Goal: Task Accomplishment & Management: Manage account settings

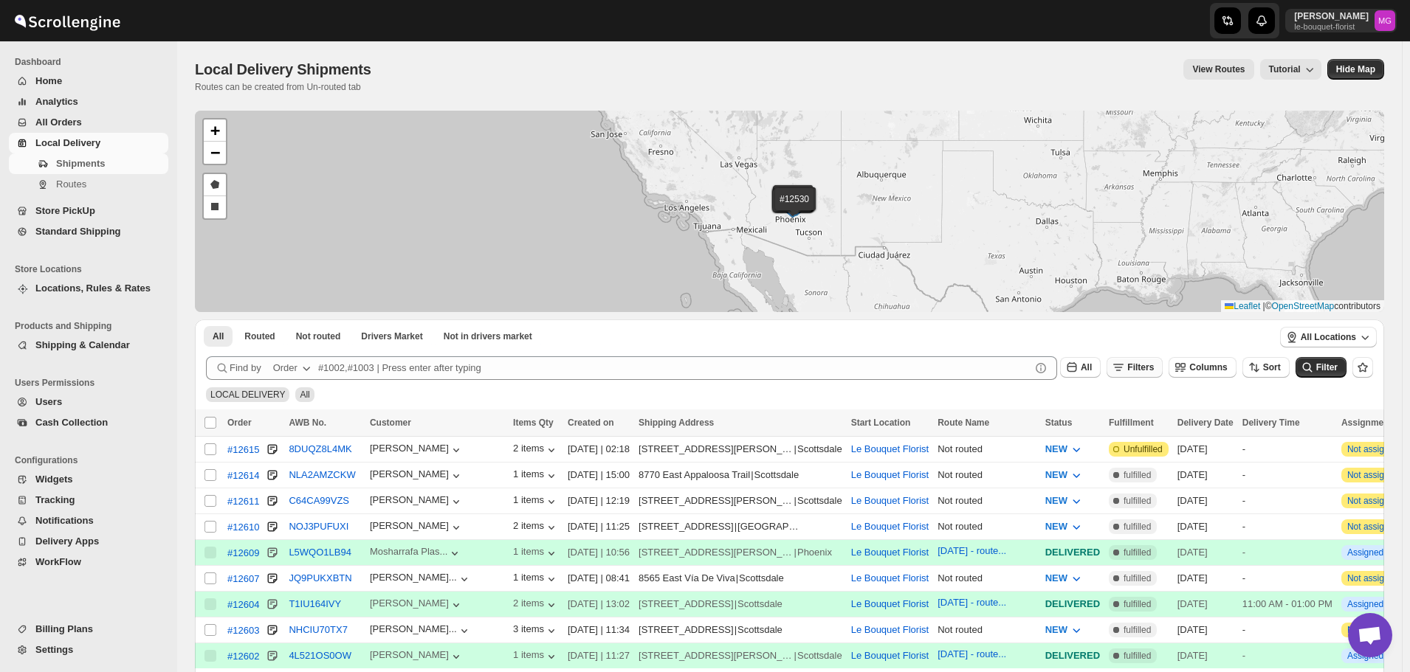
click at [1150, 371] on span "Filters" at bounding box center [1140, 367] width 27 height 10
click at [1150, 427] on span "Add Filter" at bounding box center [1154, 426] width 41 height 12
click at [1033, 433] on button "Select" at bounding box center [1067, 426] width 111 height 21
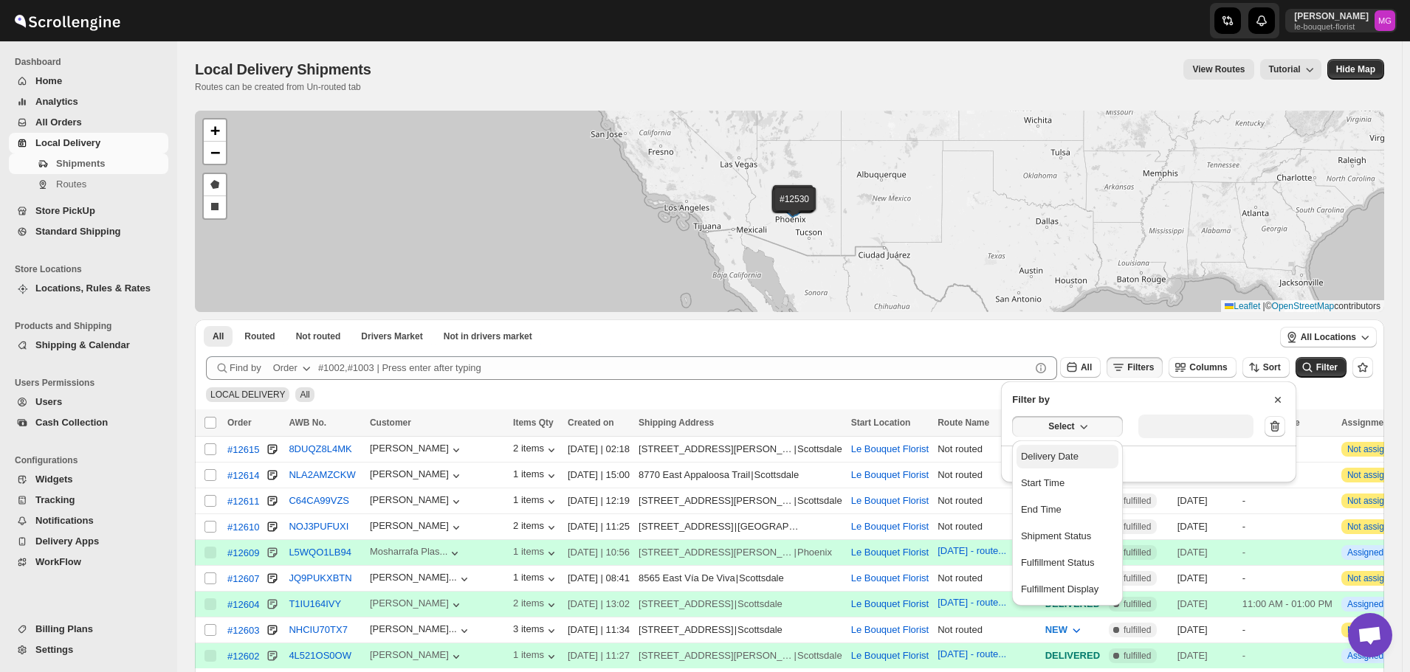
click at [1052, 461] on div "Delivery Date" at bounding box center [1050, 456] width 58 height 15
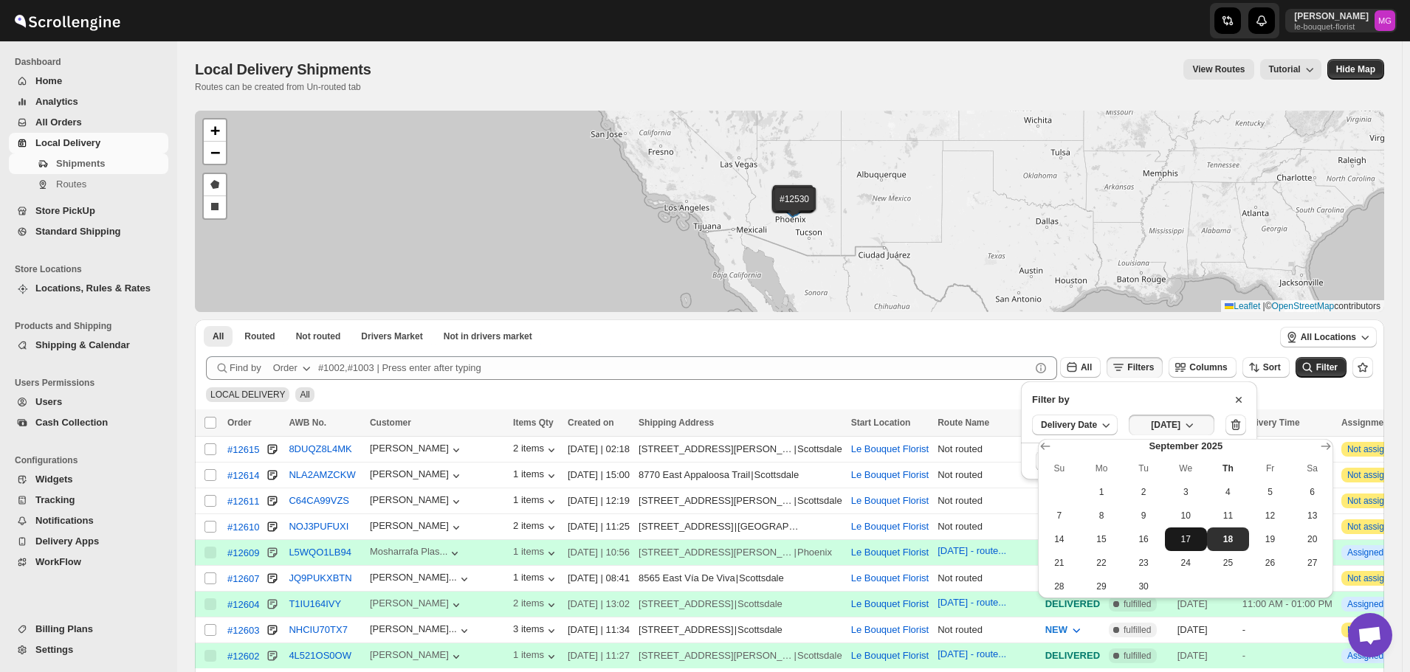
click at [1201, 536] on button "17" at bounding box center [1186, 540] width 42 height 24
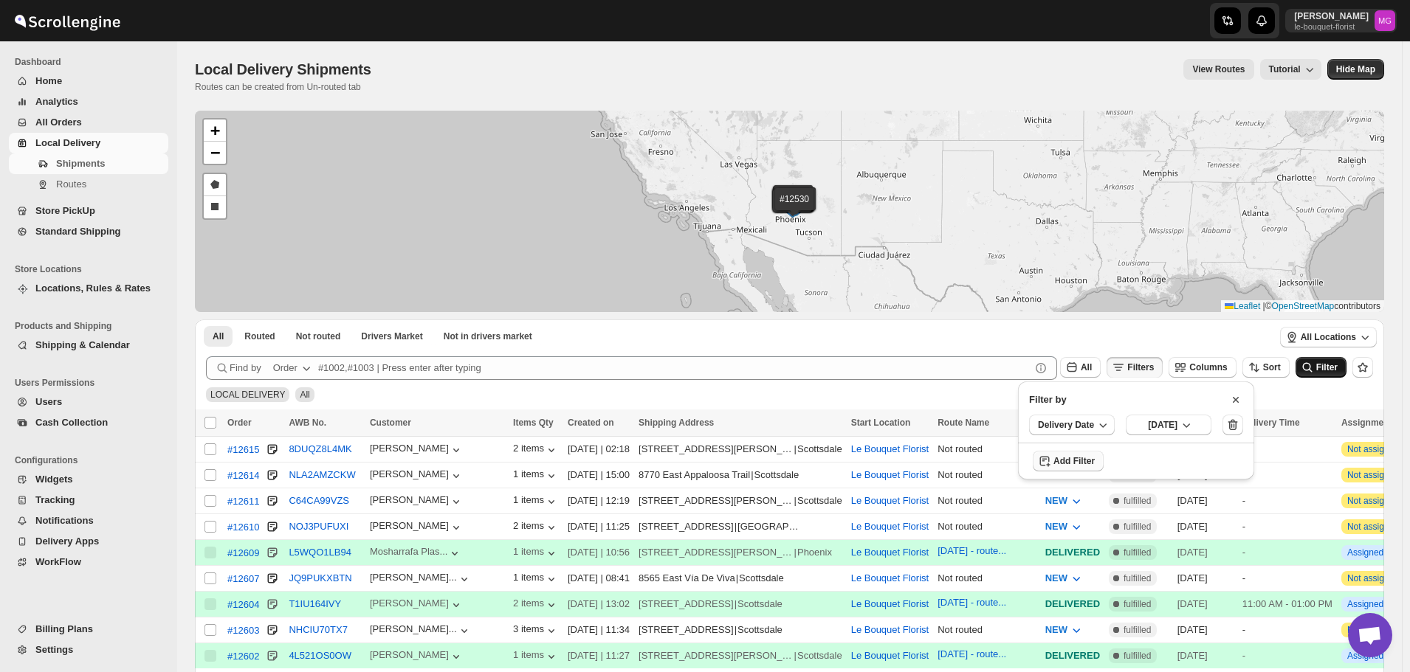
click at [1330, 370] on span "Filter" at bounding box center [1326, 367] width 21 height 10
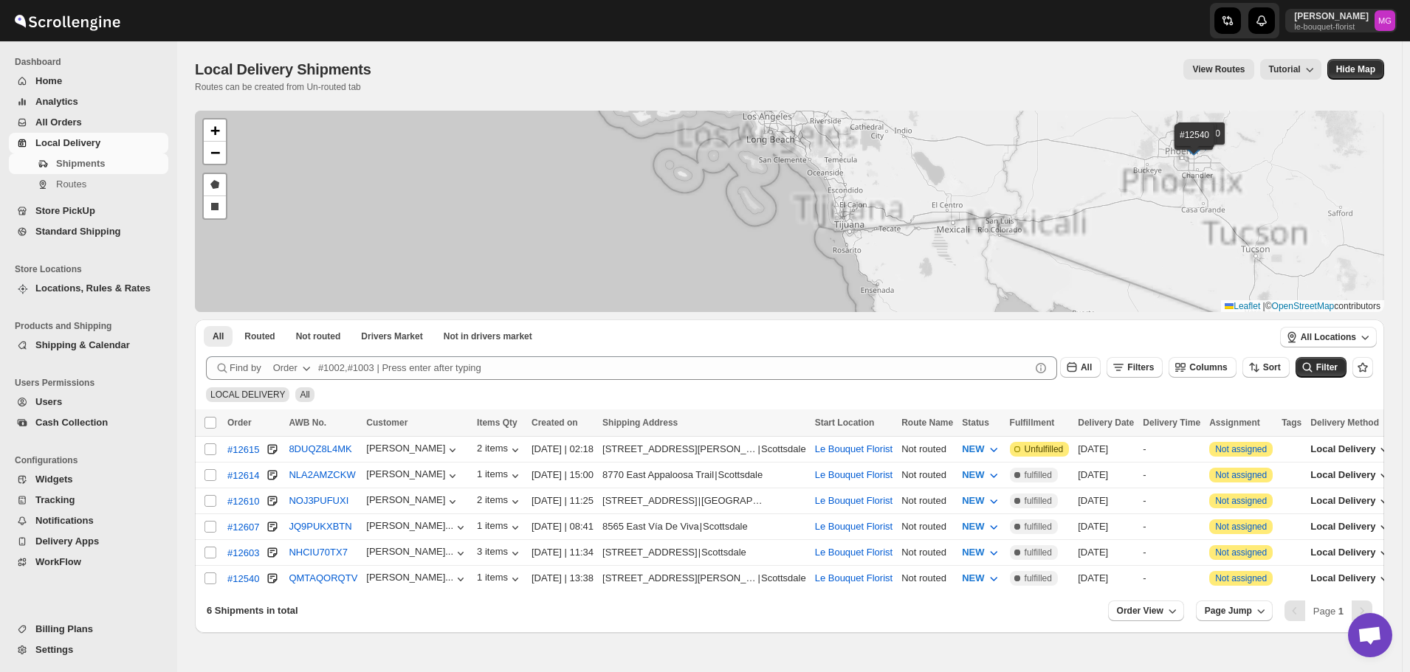
drag, startPoint x: 1083, startPoint y: 228, endPoint x: 895, endPoint y: 283, distance: 196.2
click at [895, 283] on div "#12615 #12614 #12610 #12607 #12603 #12540 + − Draw a polygon Draw a rectangle L…" at bounding box center [789, 211] width 1189 height 201
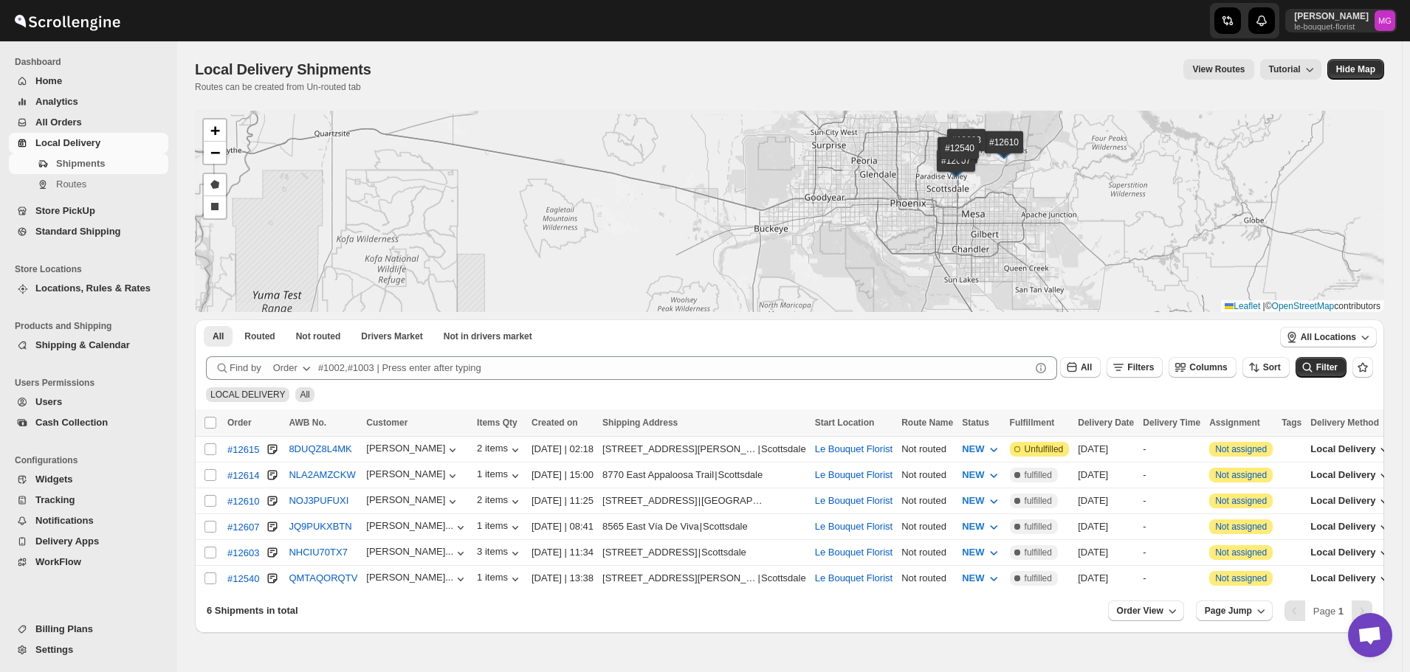
drag, startPoint x: 1086, startPoint y: 194, endPoint x: 1041, endPoint y: 278, distance: 95.1
click at [1041, 278] on div "#12615 #12614 #12610 #12607 #12603 #12540 + − Draw a polygon Draw a rectangle L…" at bounding box center [789, 211] width 1189 height 201
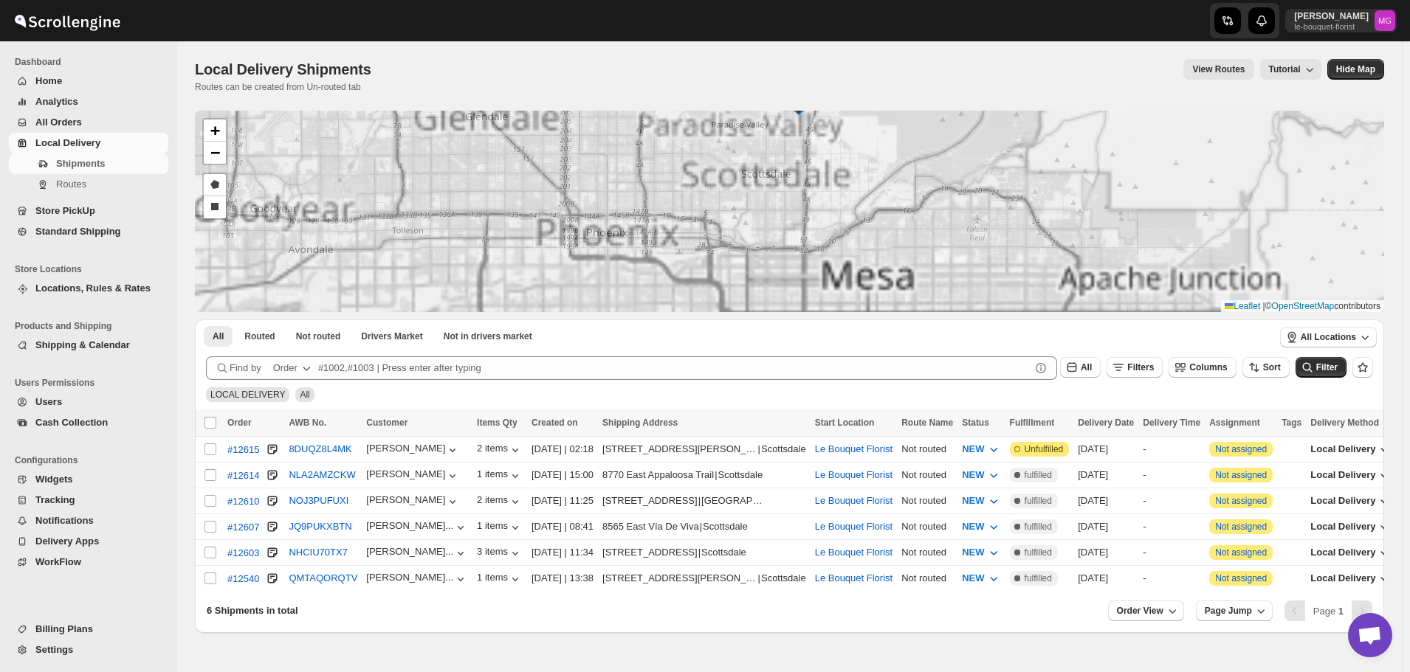
drag, startPoint x: 969, startPoint y: 157, endPoint x: 977, endPoint y: 271, distance: 114.0
click at [976, 269] on div "#12615 #12614 #12610 #12607 #12603 #12540 + − Draw a polygon Draw a rectangle L…" at bounding box center [789, 211] width 1189 height 201
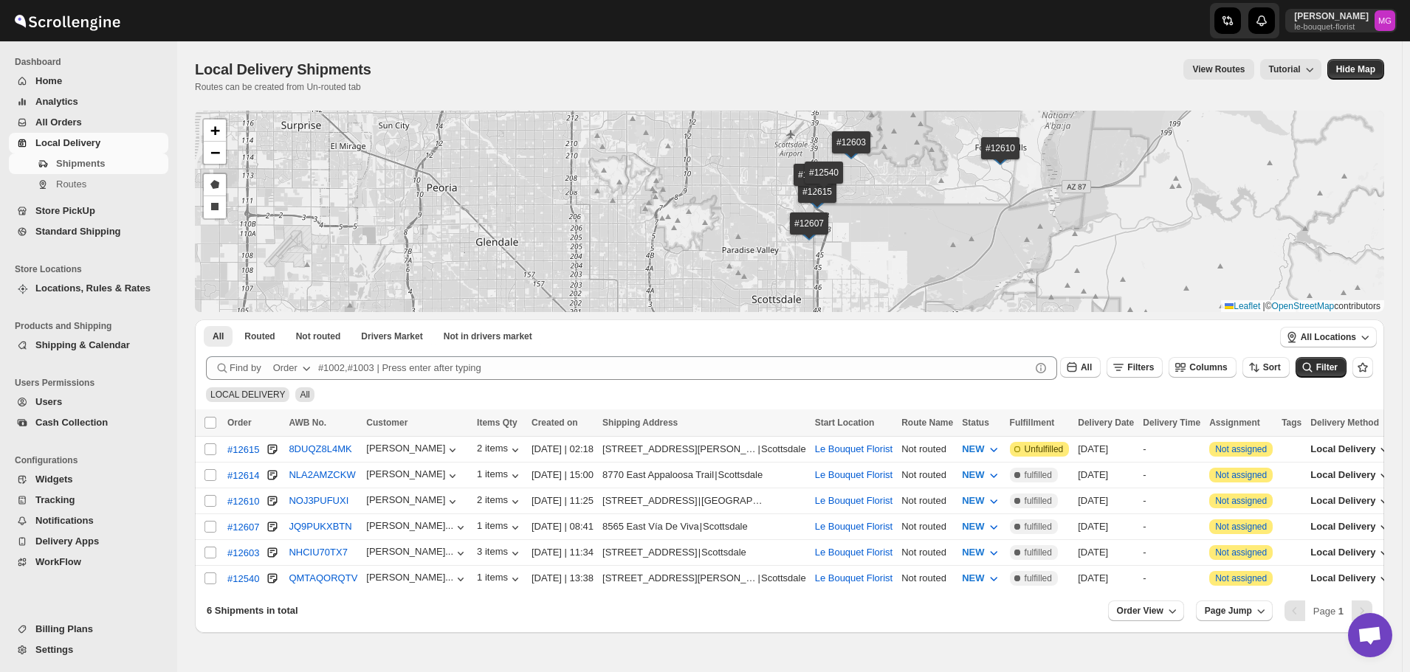
drag, startPoint x: 911, startPoint y: 201, endPoint x: 920, endPoint y: 237, distance: 36.7
click at [920, 237] on div "#12615 #12614 #12610 #12607 #12603 #12540 + − Draw a polygon Draw a rectangle L…" at bounding box center [789, 211] width 1189 height 201
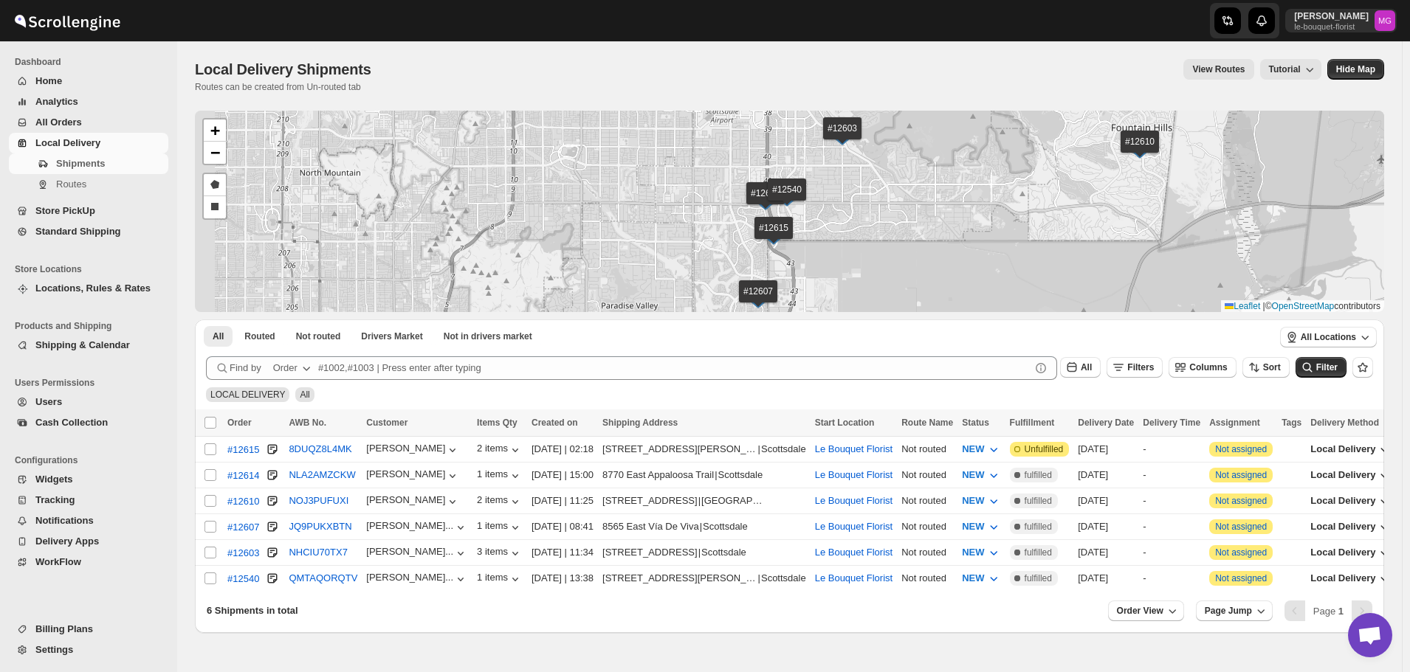
drag, startPoint x: 844, startPoint y: 196, endPoint x: 876, endPoint y: 224, distance: 41.9
click at [874, 221] on div "#12615 #12614 #12610 #12607 #12603 #12540 + − Draw a polygon Draw a rectangle L…" at bounding box center [789, 211] width 1189 height 201
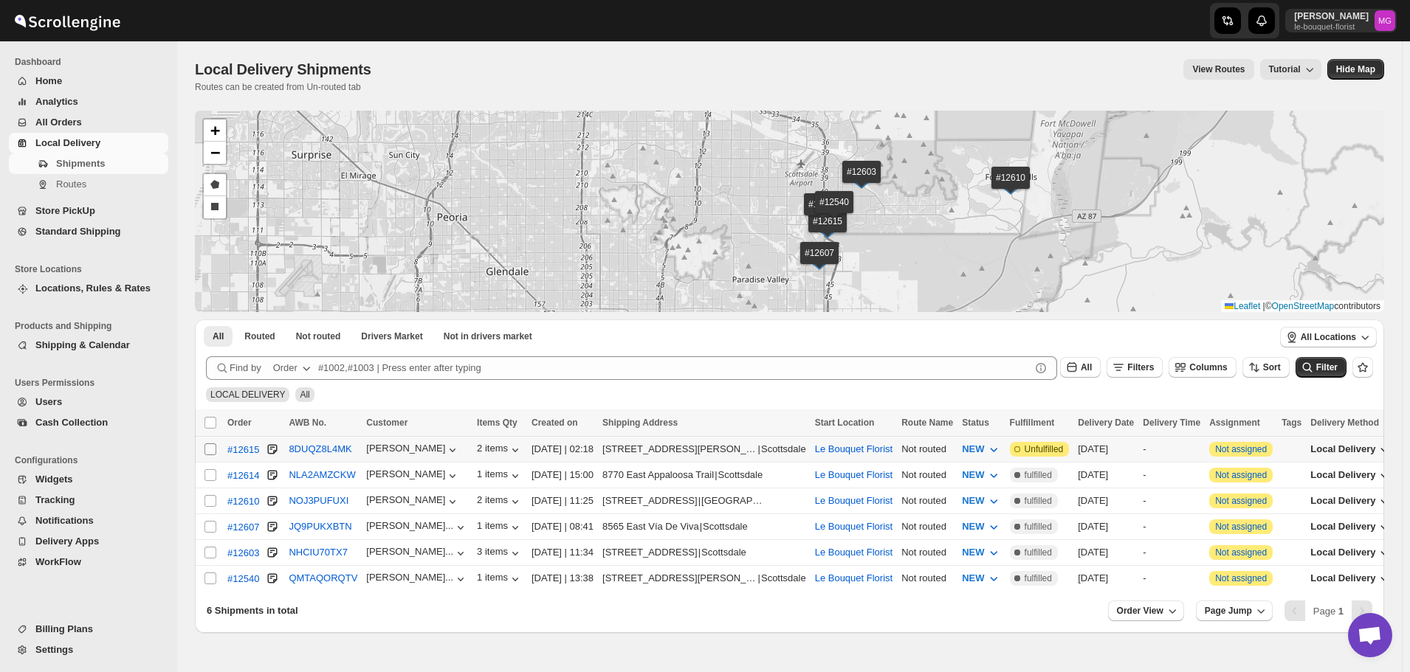
click at [210, 447] on input "Select shipment" at bounding box center [210, 450] width 12 height 12
checkbox input "true"
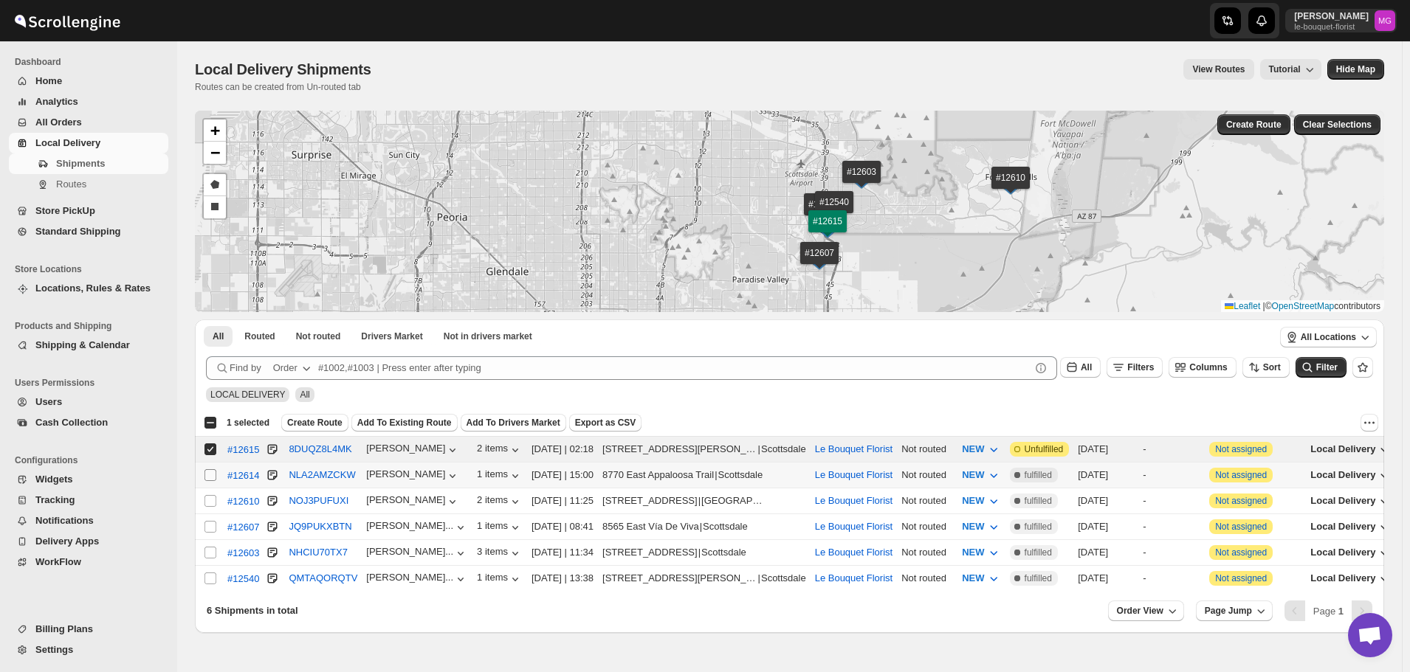
click at [216, 479] on input "Select shipment" at bounding box center [210, 475] width 12 height 12
checkbox input "true"
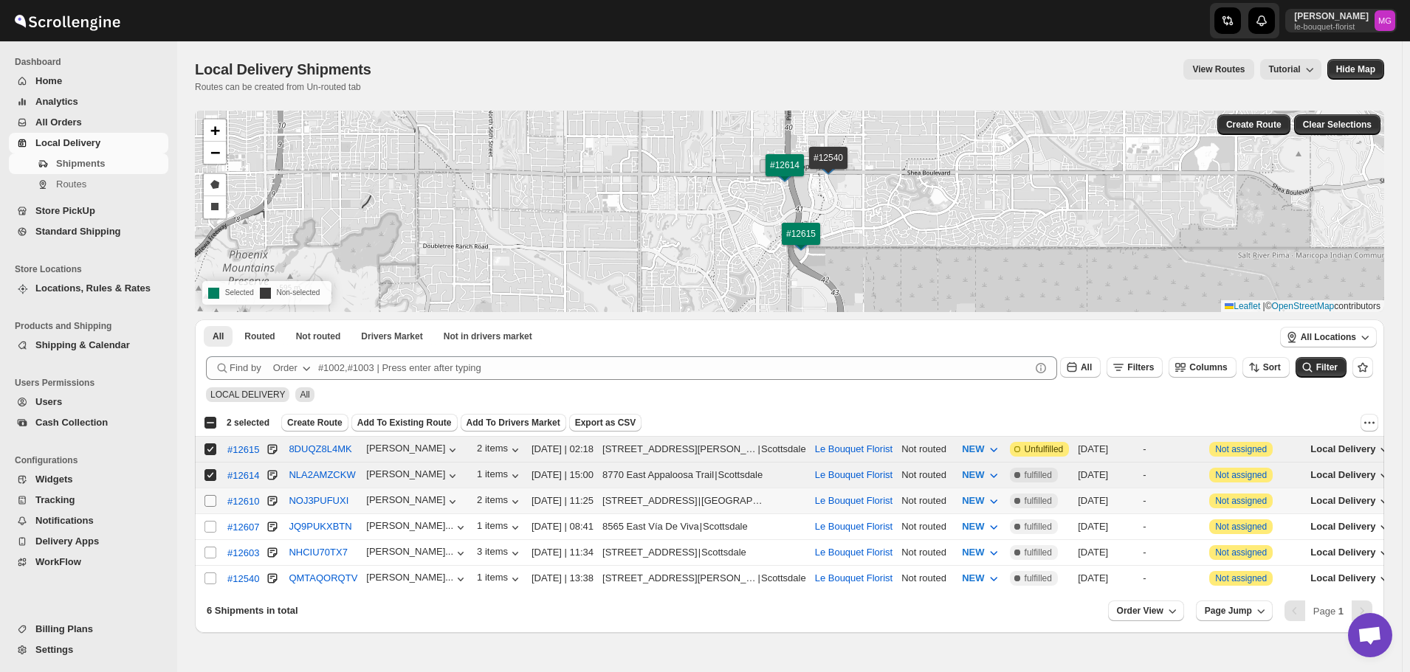
click at [205, 499] on input "Select shipment" at bounding box center [210, 501] width 12 height 12
checkbox input "true"
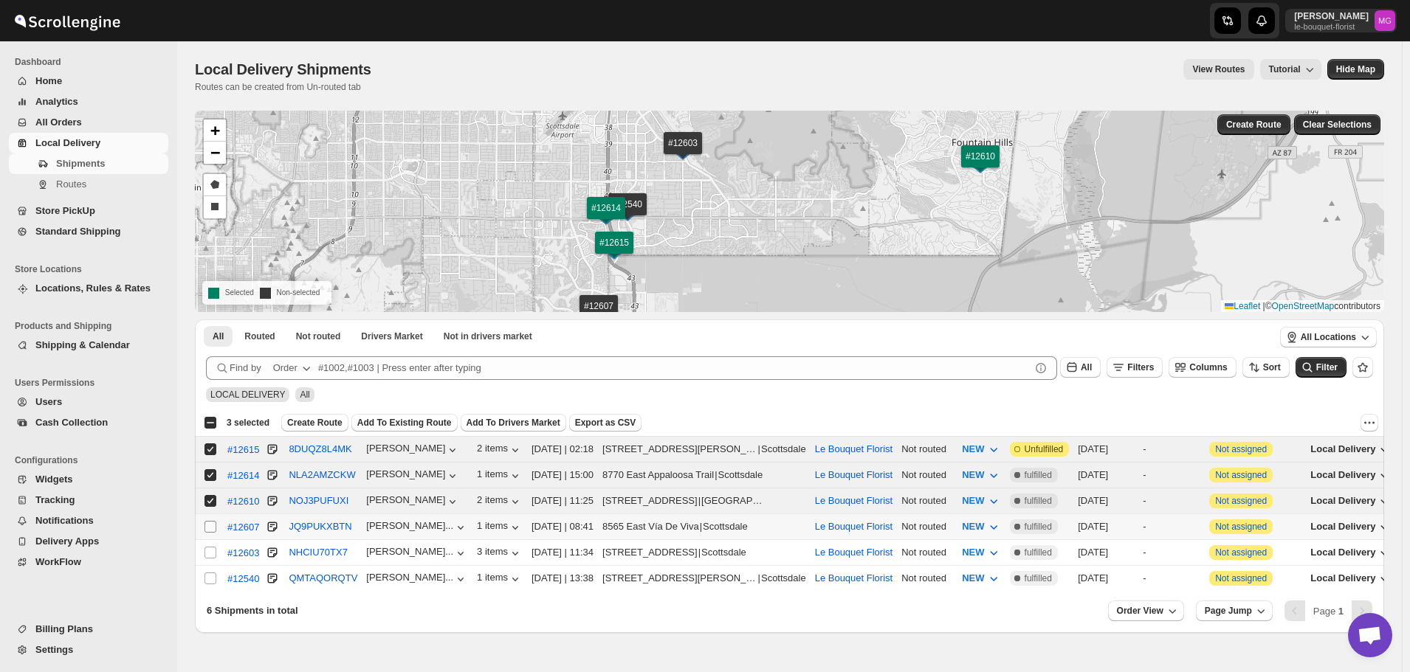
click at [212, 528] on input "Select shipment" at bounding box center [210, 527] width 12 height 12
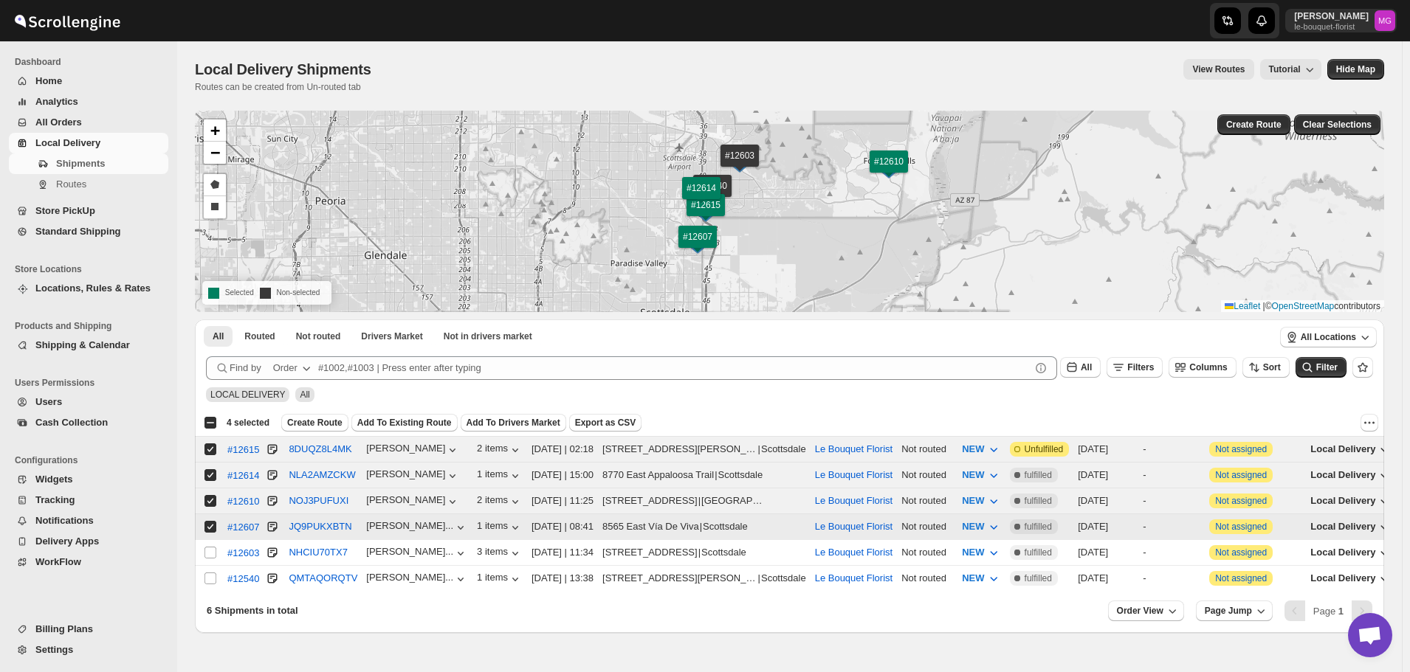
click at [202, 524] on td "Select shipment" at bounding box center [209, 527] width 28 height 26
checkbox input "false"
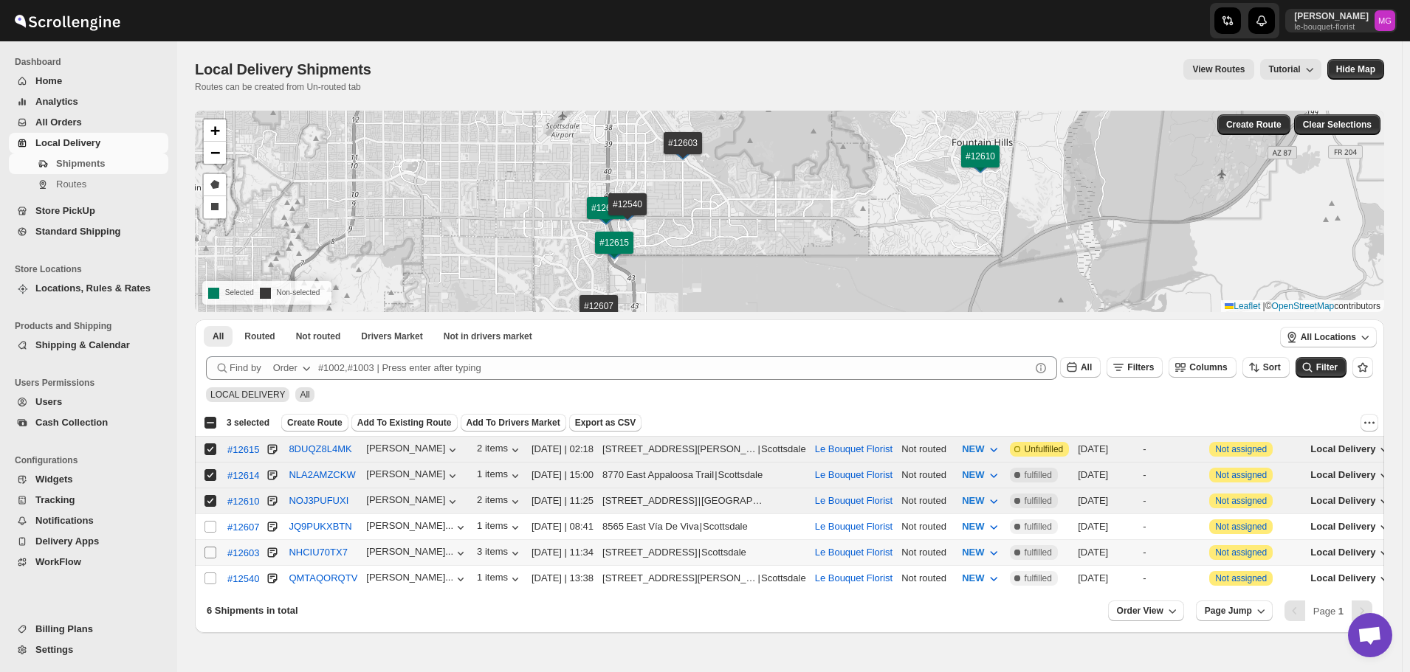
click at [204, 549] on input "Select shipment" at bounding box center [210, 553] width 12 height 12
checkbox input "true"
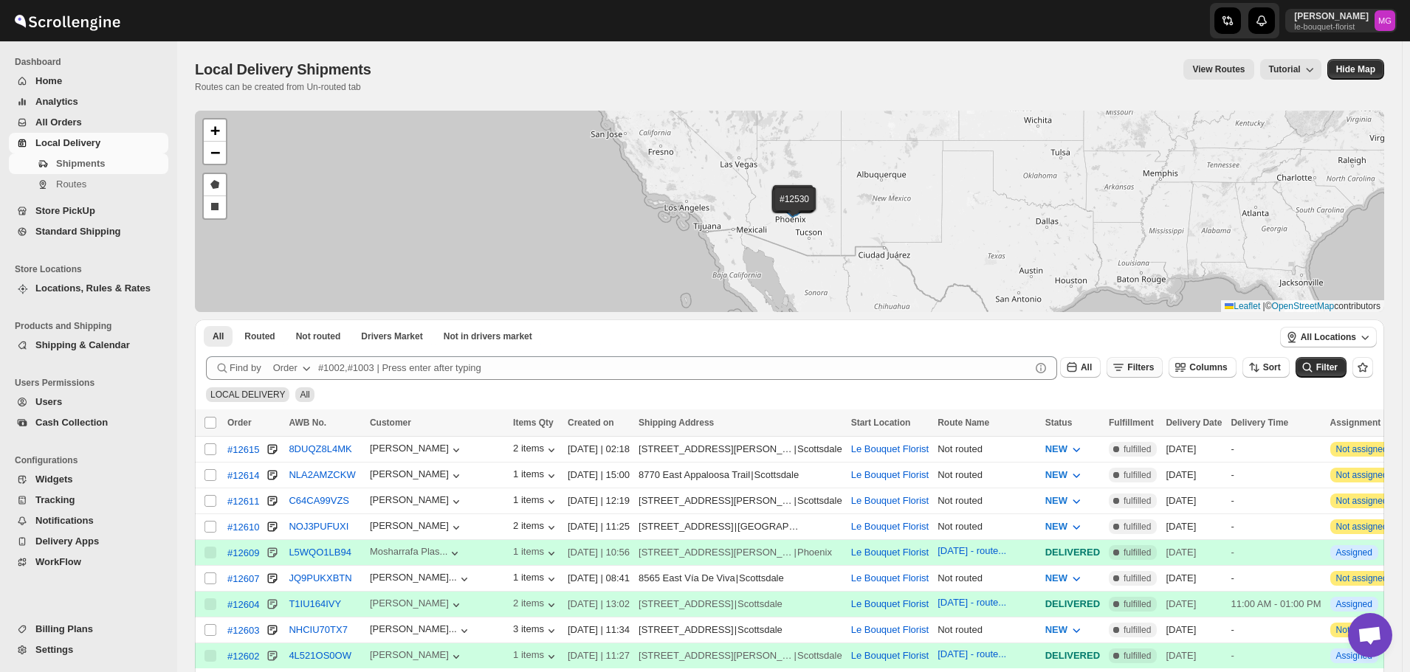
click at [1143, 371] on span "Filters" at bounding box center [1140, 367] width 27 height 10
click at [1146, 416] on button "Add Filter" at bounding box center [1149, 426] width 71 height 21
click at [1095, 425] on button "Select" at bounding box center [1067, 426] width 111 height 21
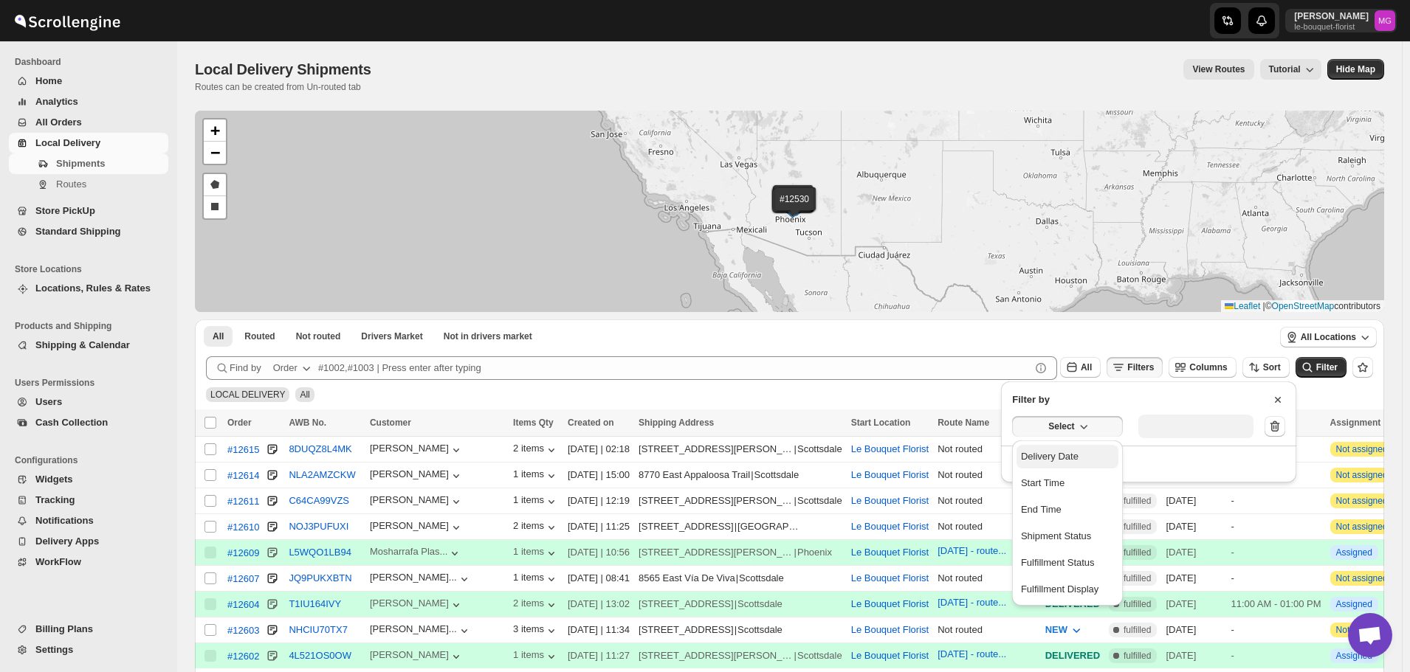
click at [1067, 452] on div "Delivery Date" at bounding box center [1050, 456] width 58 height 15
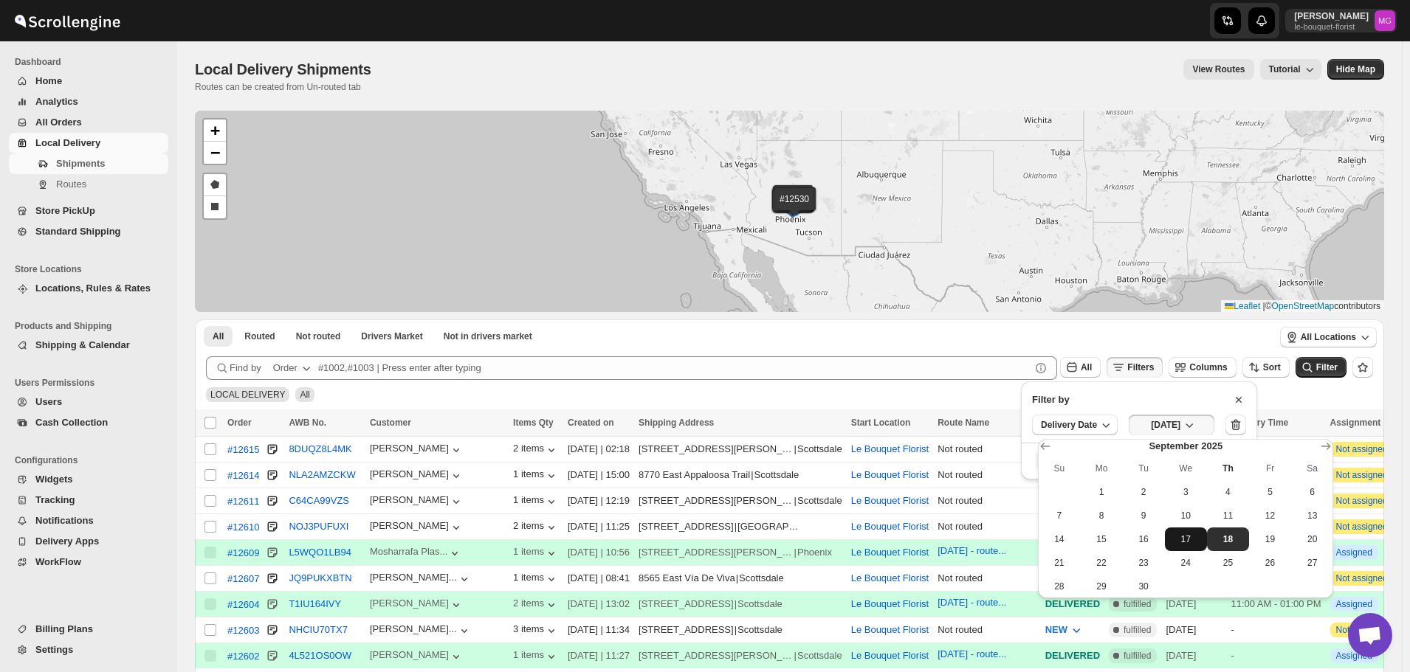
click at [1196, 538] on span "17" at bounding box center [1186, 540] width 30 height 12
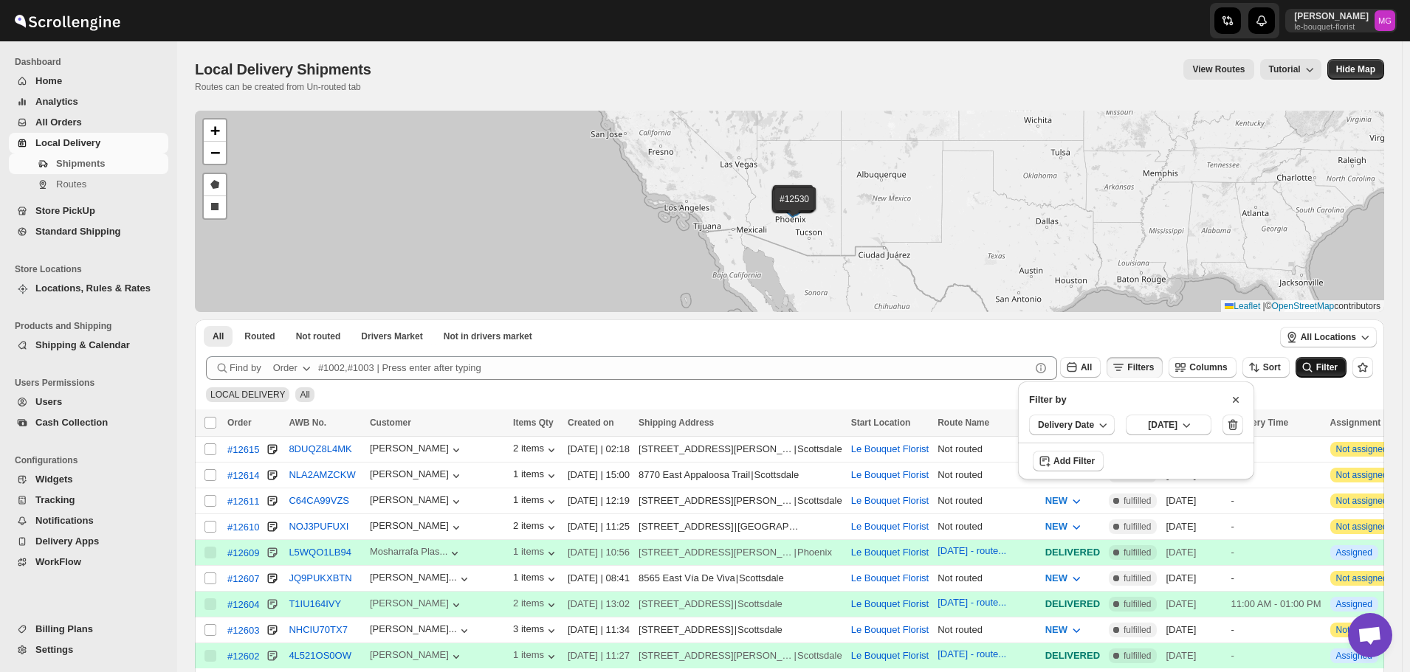
click at [1325, 371] on span "Filter" at bounding box center [1326, 367] width 21 height 10
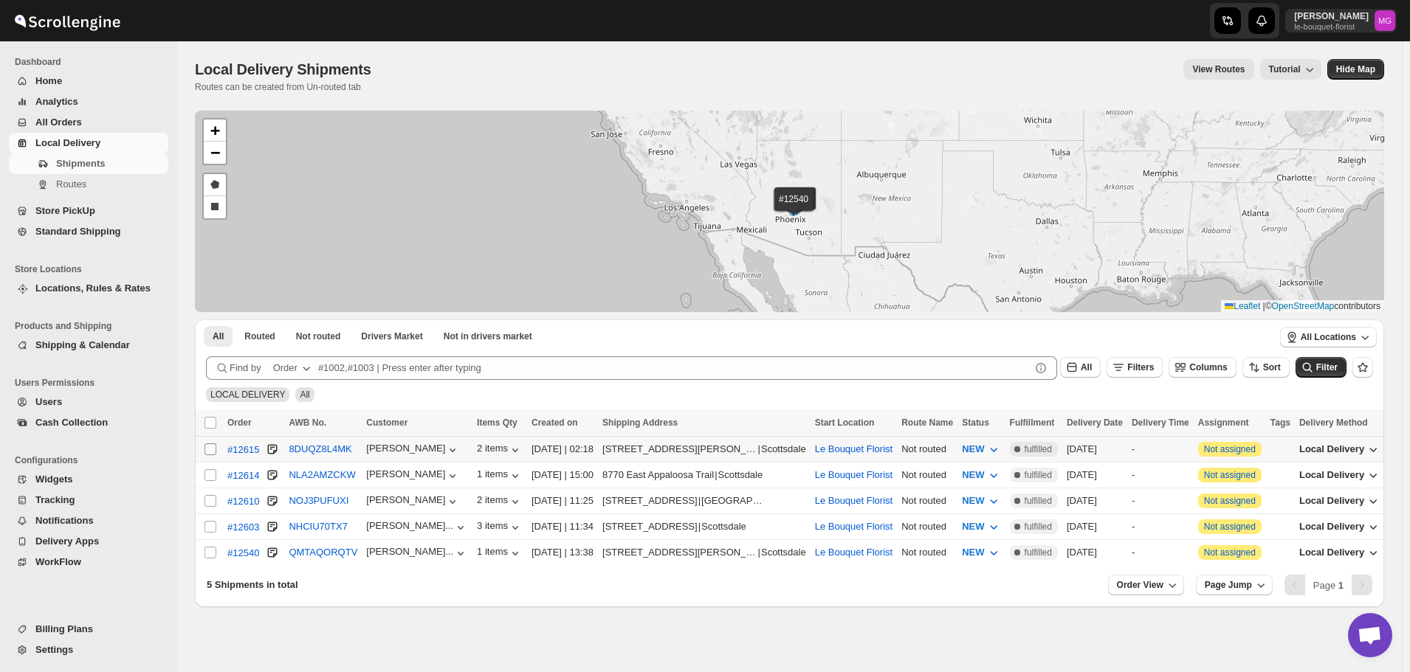
click at [213, 452] on input "Select shipment" at bounding box center [210, 450] width 12 height 12
checkbox input "true"
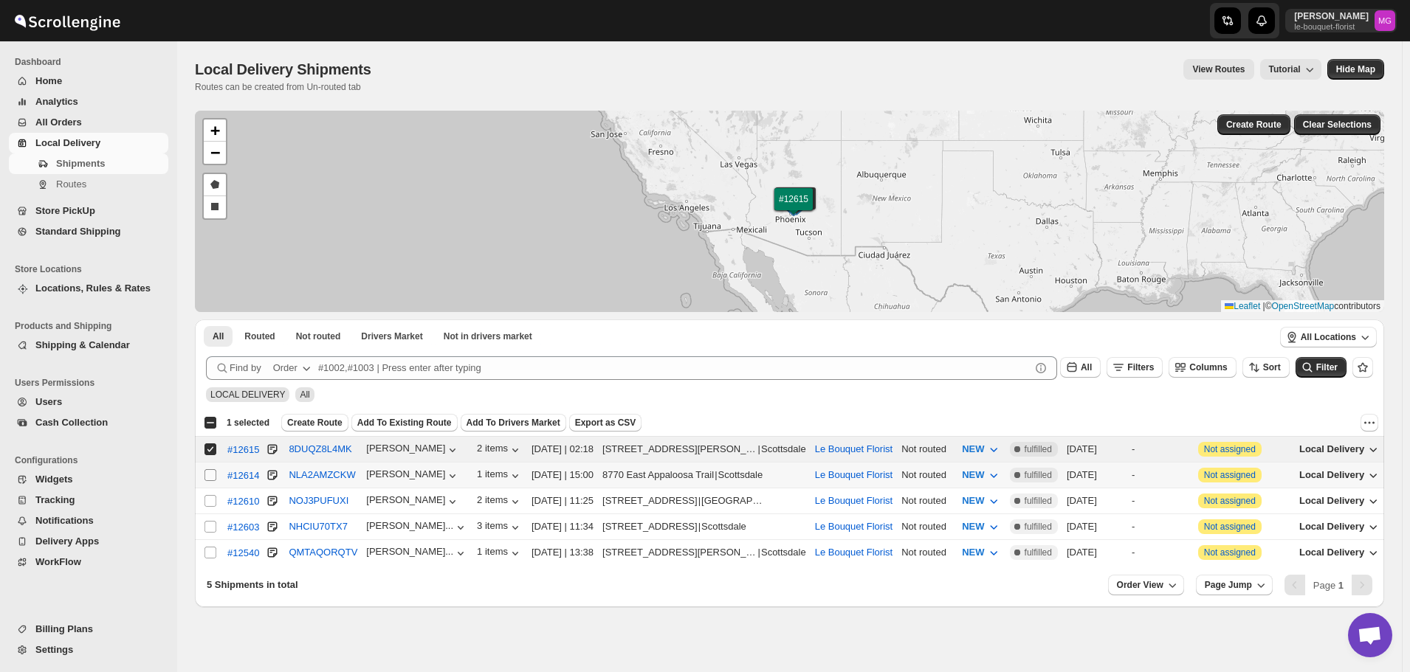
click at [212, 477] on input "Select shipment" at bounding box center [210, 475] width 12 height 12
checkbox input "true"
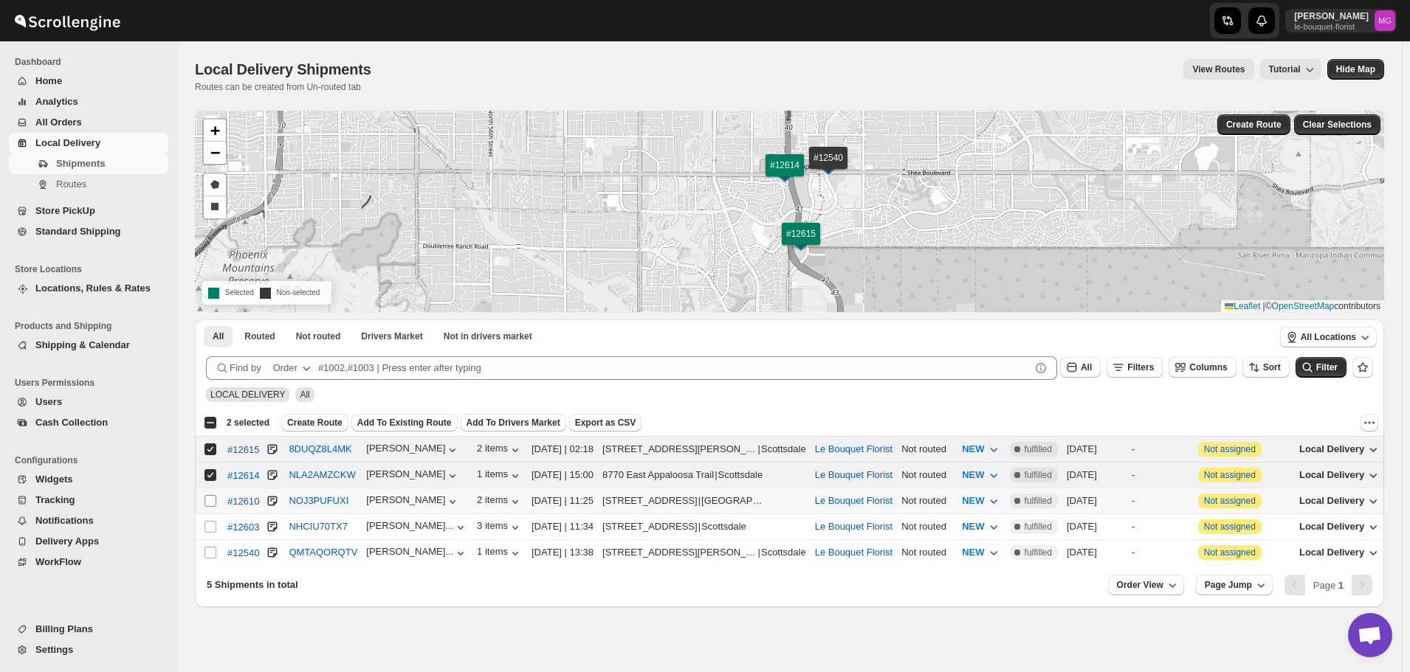
click at [204, 499] on span at bounding box center [210, 501] width 13 height 13
click at [204, 499] on input "Select shipment" at bounding box center [210, 501] width 12 height 12
checkbox input "false"
click at [212, 521] on input "Select shipment" at bounding box center [210, 527] width 12 height 12
checkbox input "true"
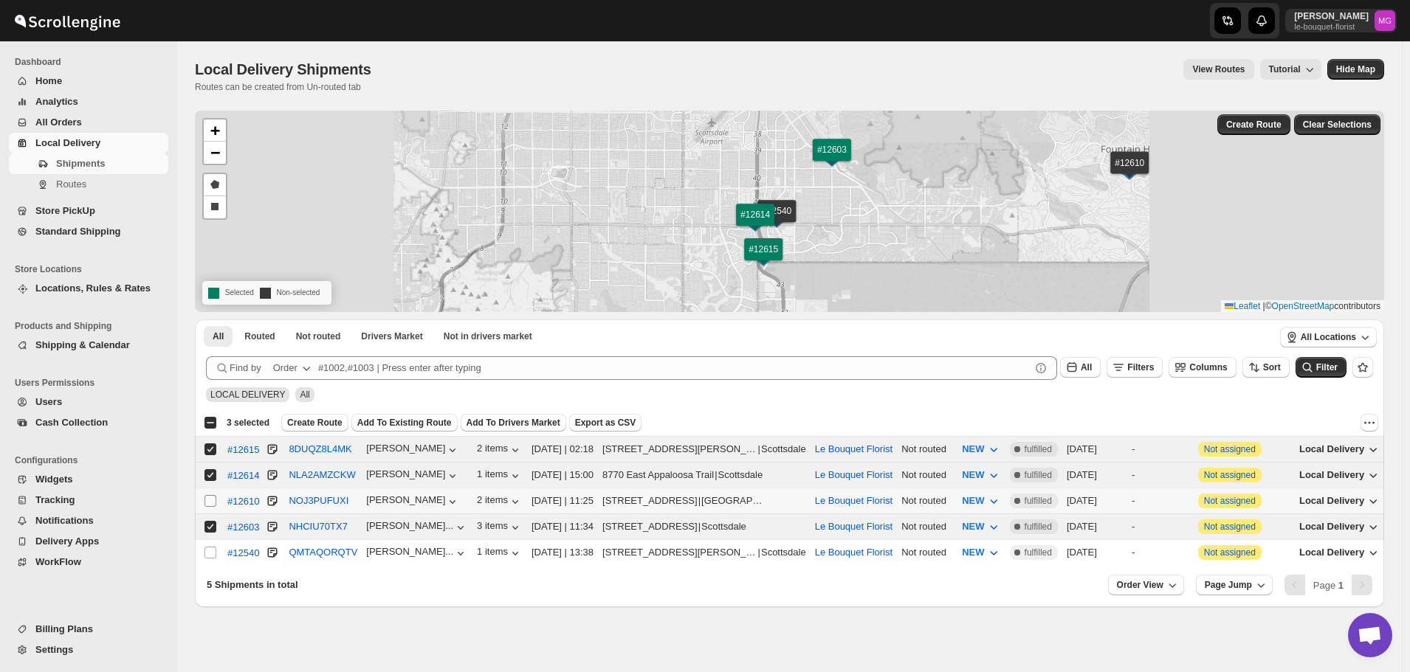
click at [207, 497] on input "Select shipment" at bounding box center [210, 501] width 12 height 12
checkbox input "true"
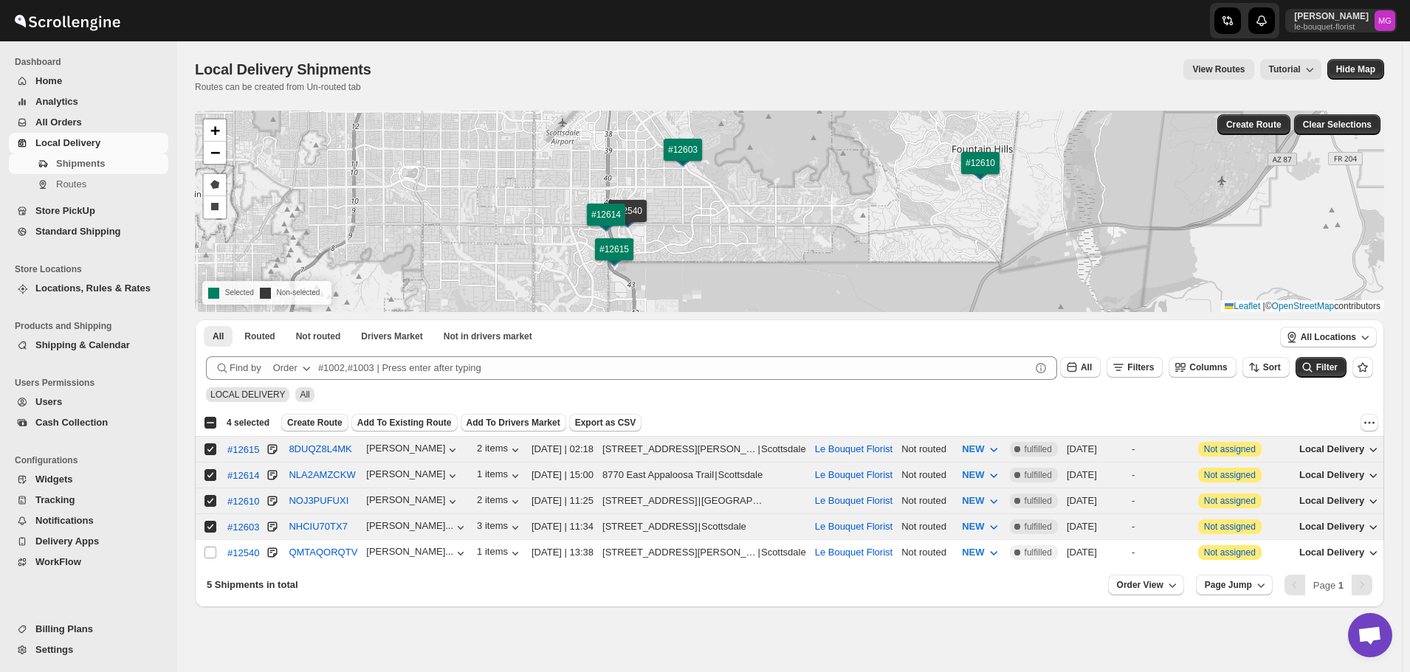
click at [329, 426] on span "Create Route" at bounding box center [314, 423] width 55 height 12
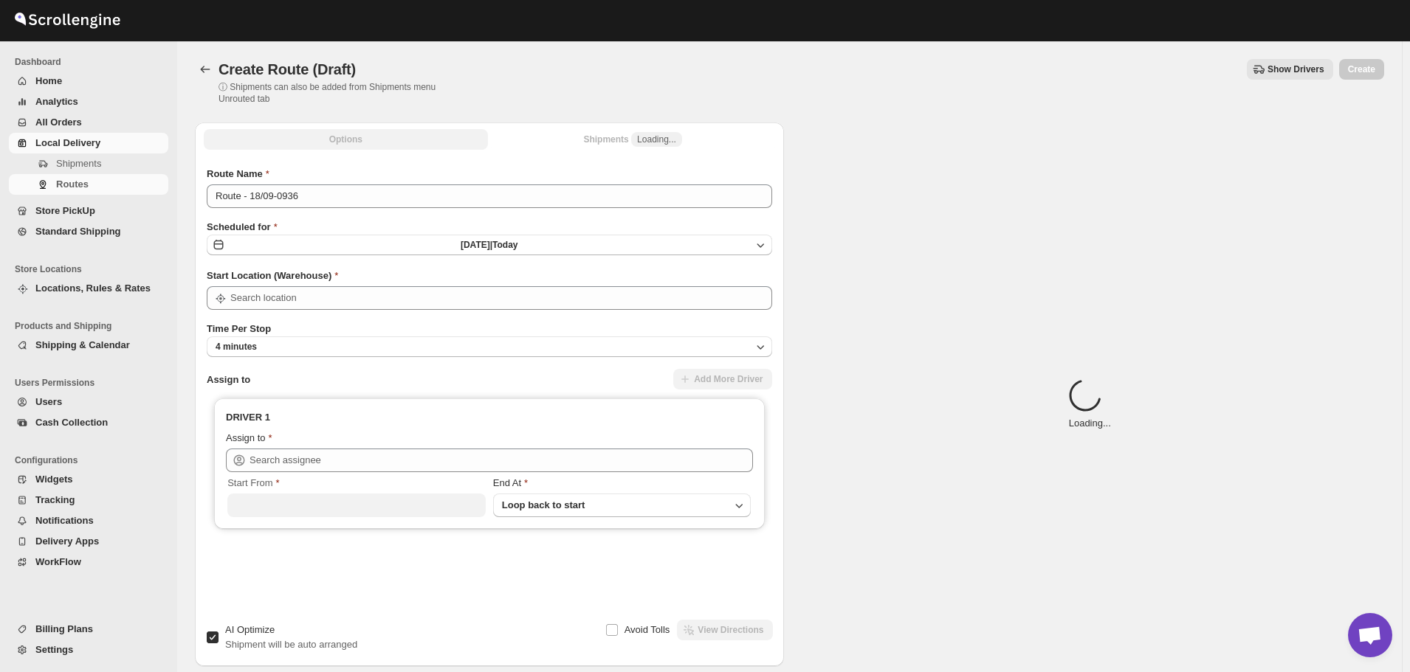
type input "Le Bouquet Florist"
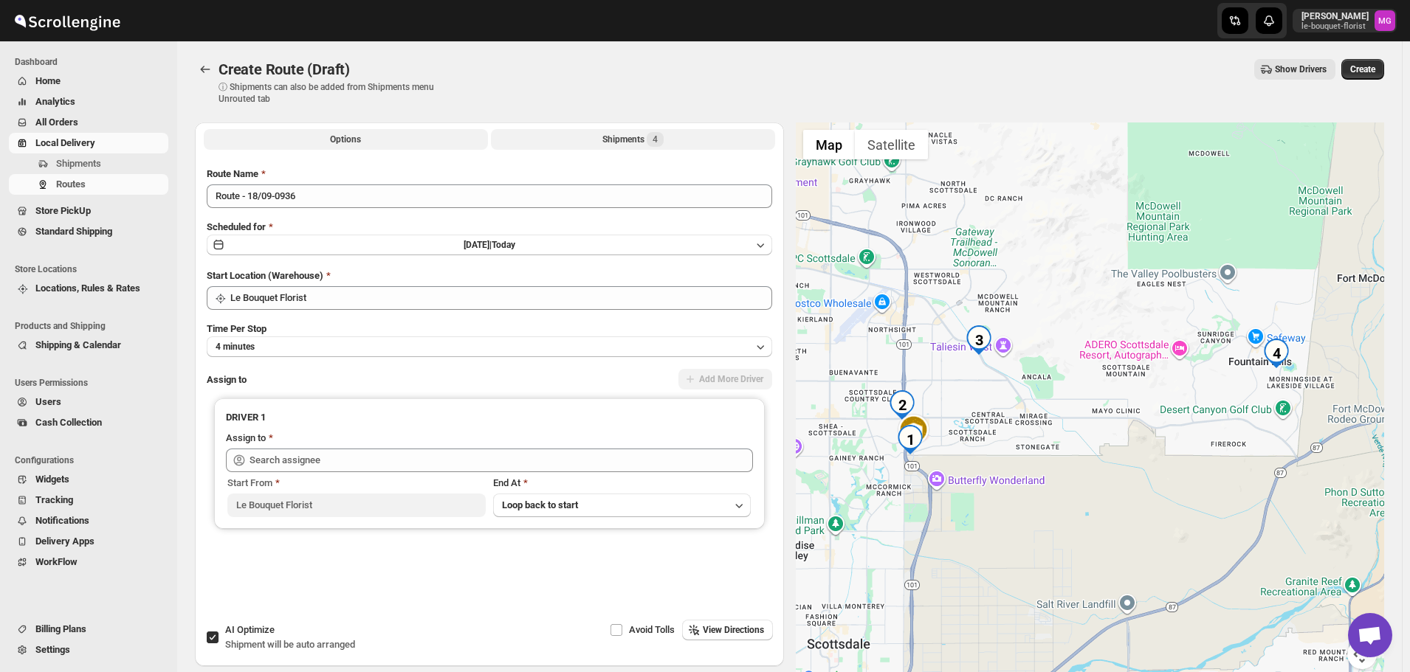
click at [593, 143] on button "Shipments 4" at bounding box center [633, 139] width 284 height 21
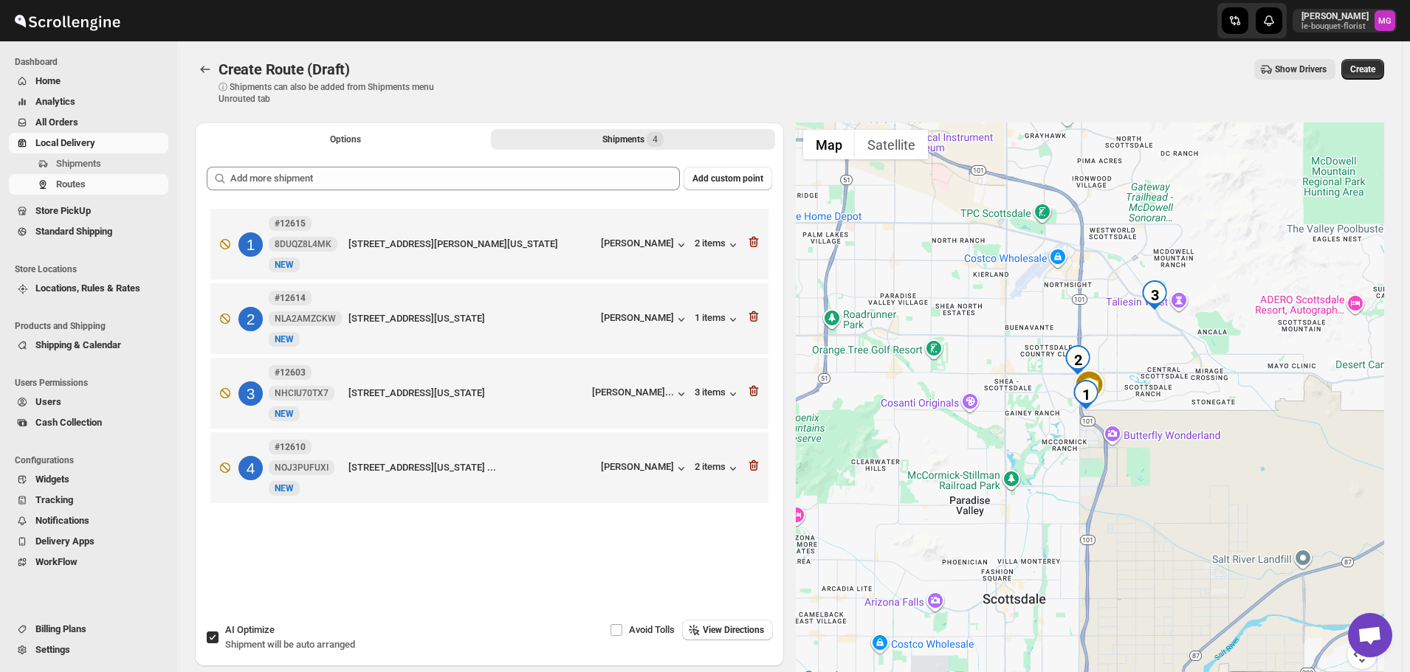
click at [235, 646] on span "Shipment will be auto arranged" at bounding box center [290, 644] width 130 height 11
click at [218, 644] on input "AI Optimize Shipment will be auto arranged" at bounding box center [213, 638] width 12 height 12
checkbox input "false"
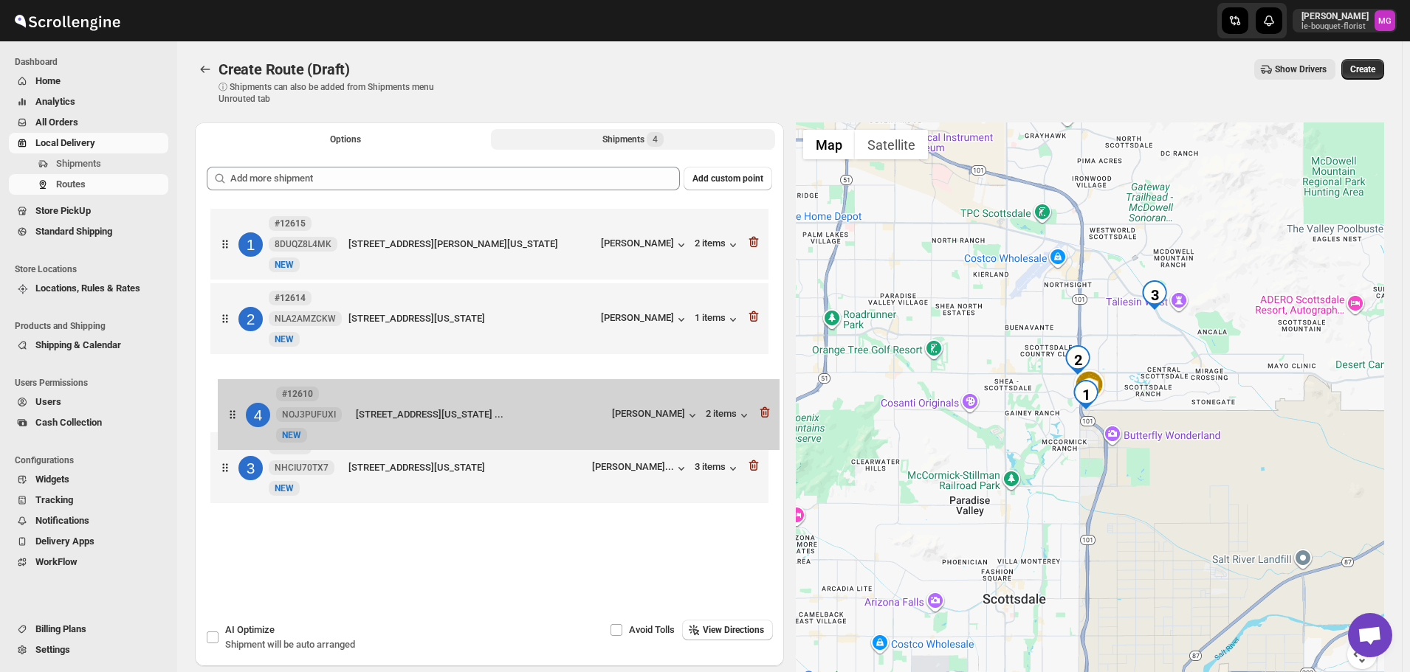
drag, startPoint x: 379, startPoint y: 472, endPoint x: 385, endPoint y: 412, distance: 60.8
click at [385, 412] on div "1 #12615 8DUQZ8L4MK New NEW 8989 East Vía Linda 211 2nd floor, Scottsdale, Ariz…" at bounding box center [489, 358] width 565 height 306
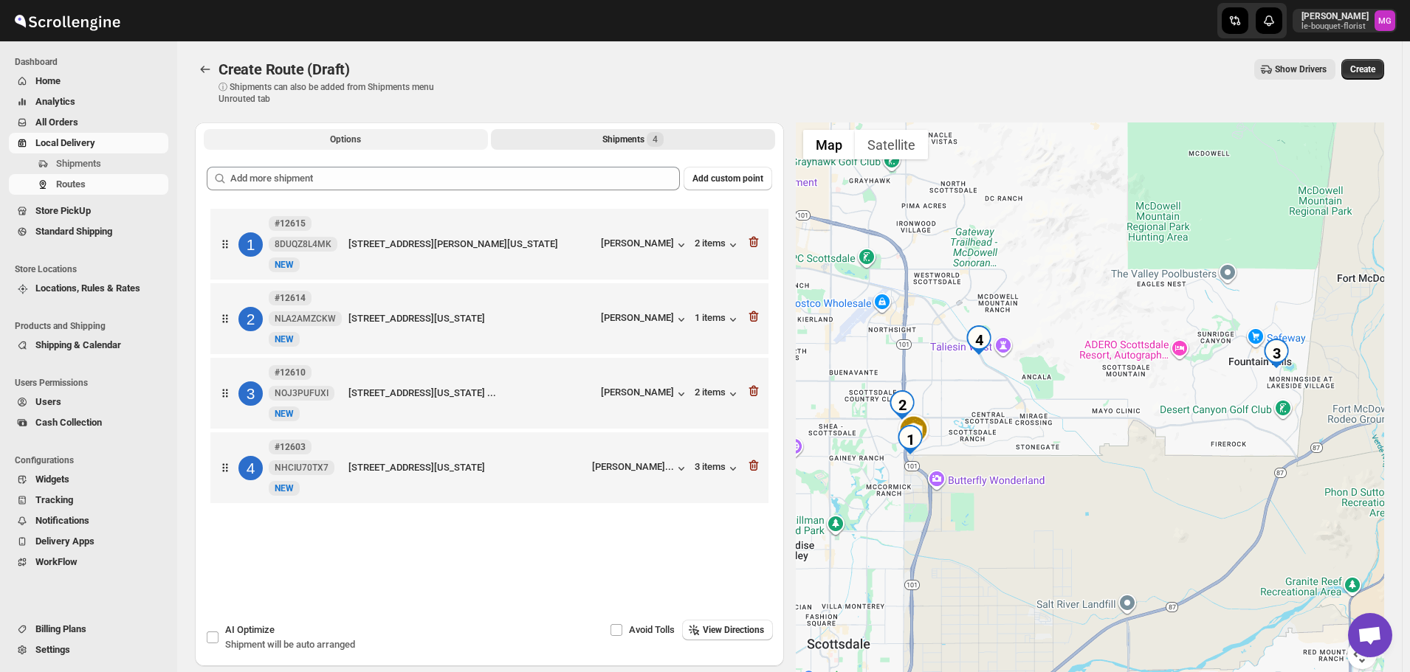
click at [414, 139] on button "Options" at bounding box center [346, 139] width 284 height 21
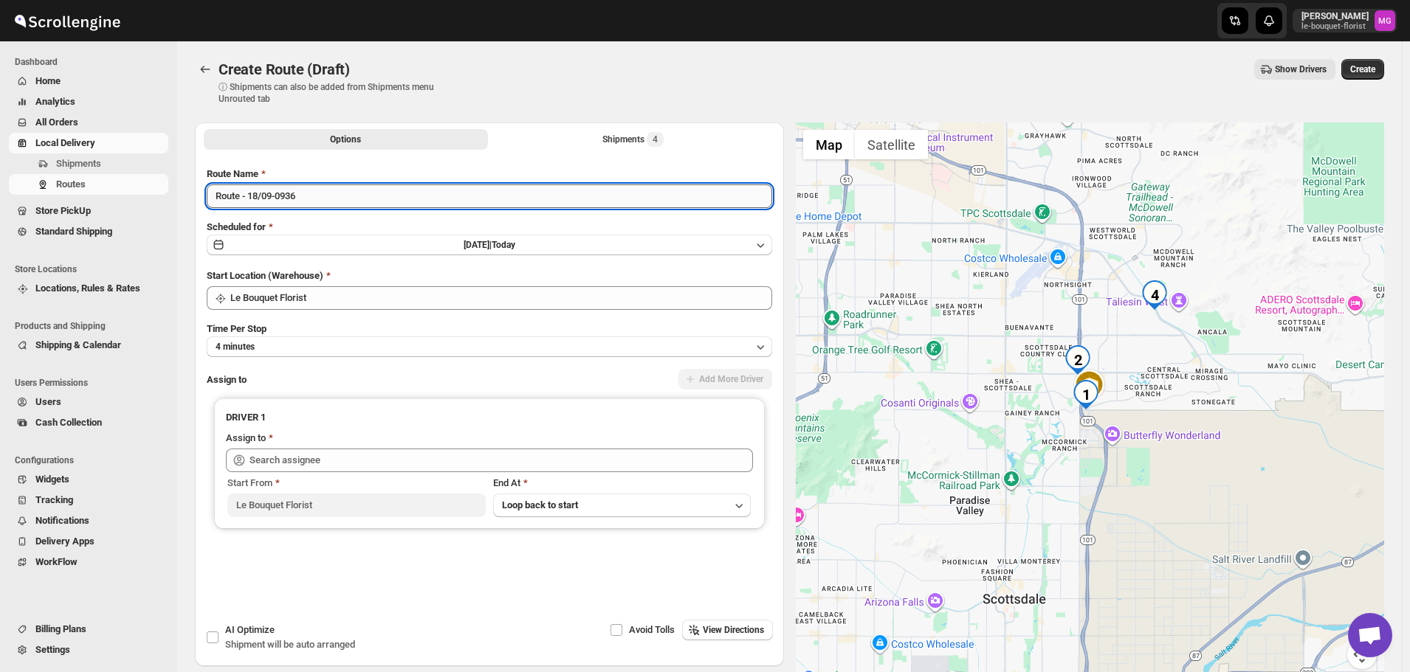
click at [392, 191] on input "Route - 18/09-0936" at bounding box center [489, 197] width 565 height 24
click at [391, 191] on input "Route - 18/09-0936" at bounding box center [489, 197] width 565 height 24
type input "[DATE] - route 1"
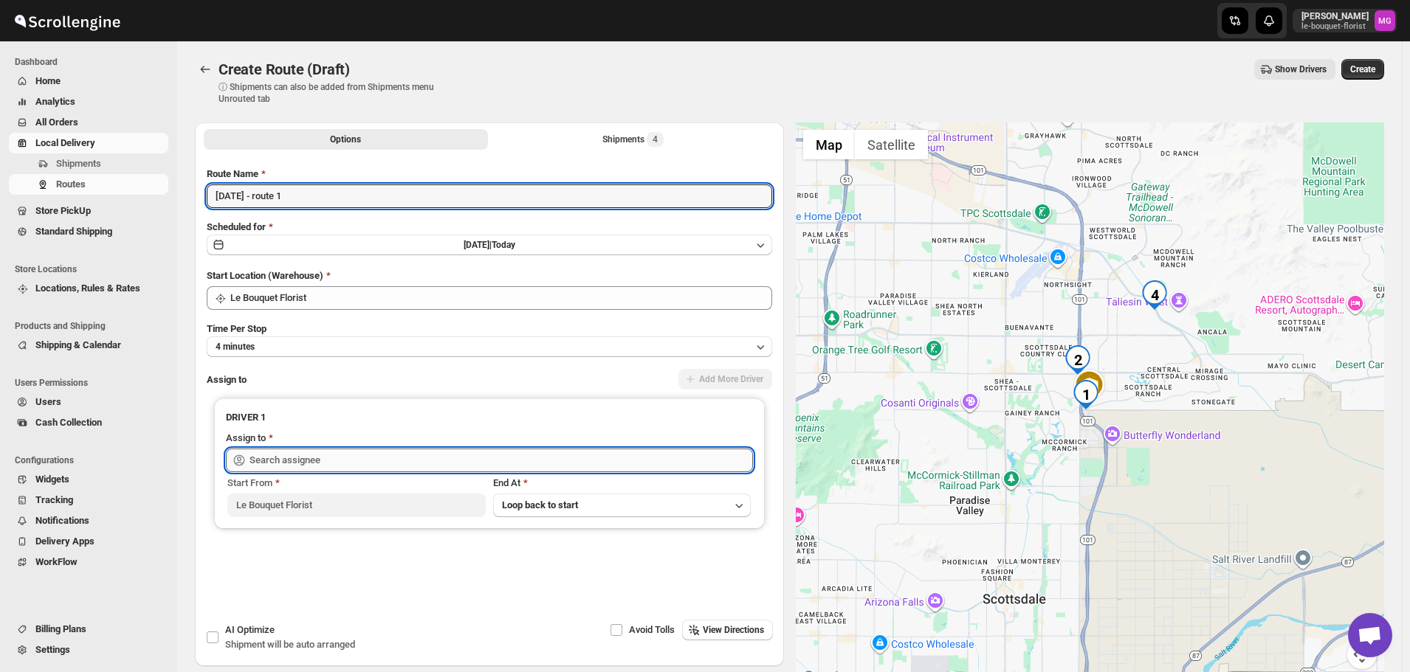
click at [301, 456] on input "text" at bounding box center [500, 461] width 503 height 24
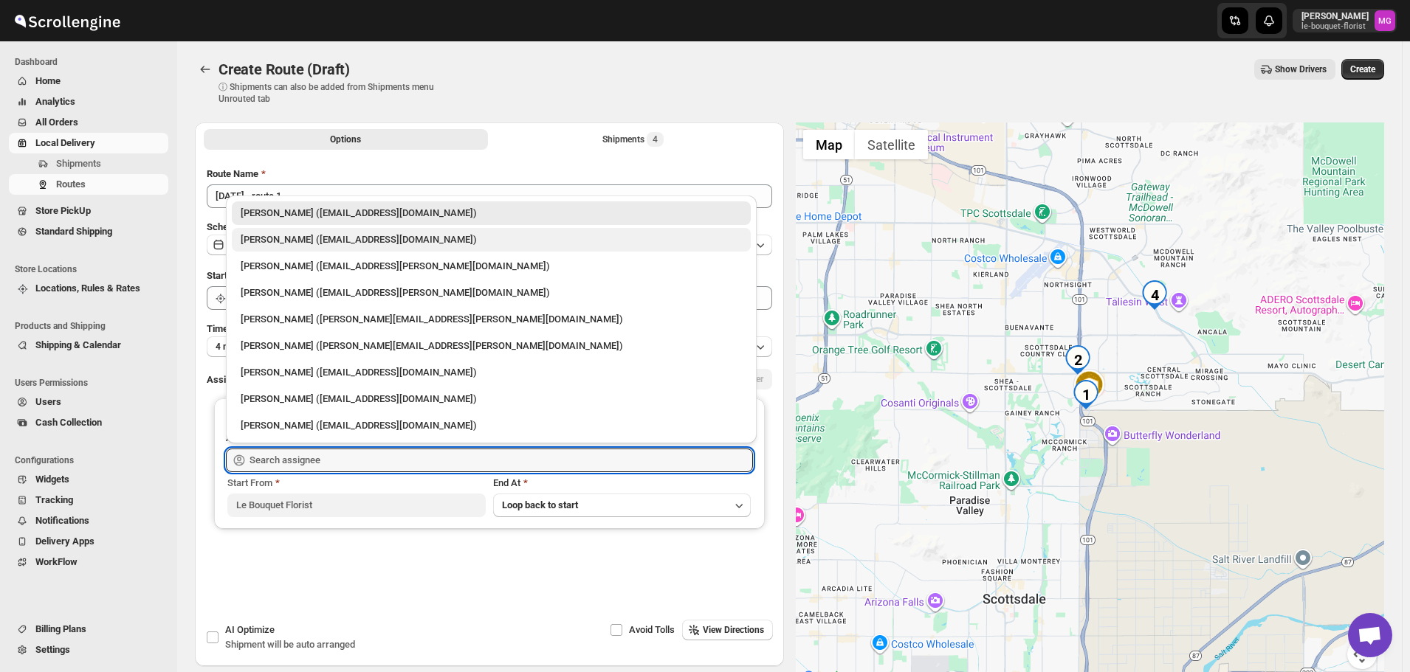
click at [290, 249] on div "Olivia Trott (oetrott@gmail.com)" at bounding box center [491, 240] width 519 height 24
type input "Olivia Trott (oetrott@gmail.com)"
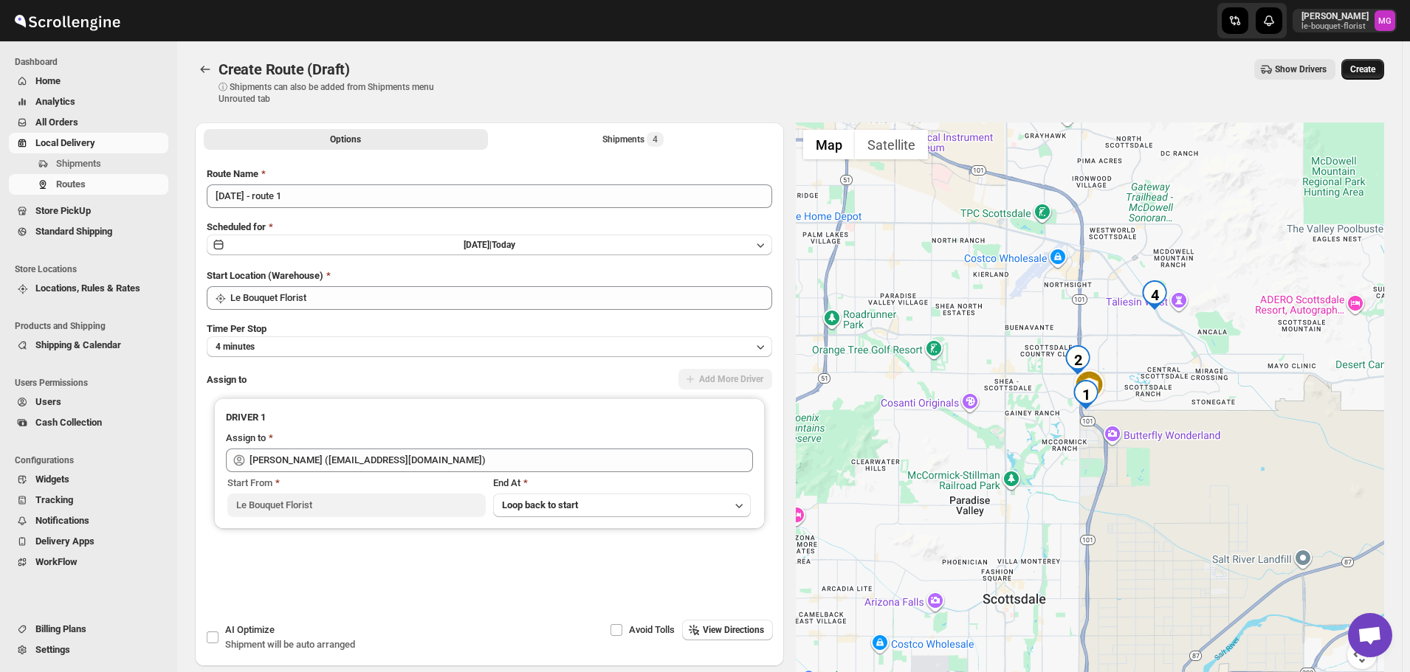
click at [1375, 75] on span "Create" at bounding box center [1362, 69] width 25 height 12
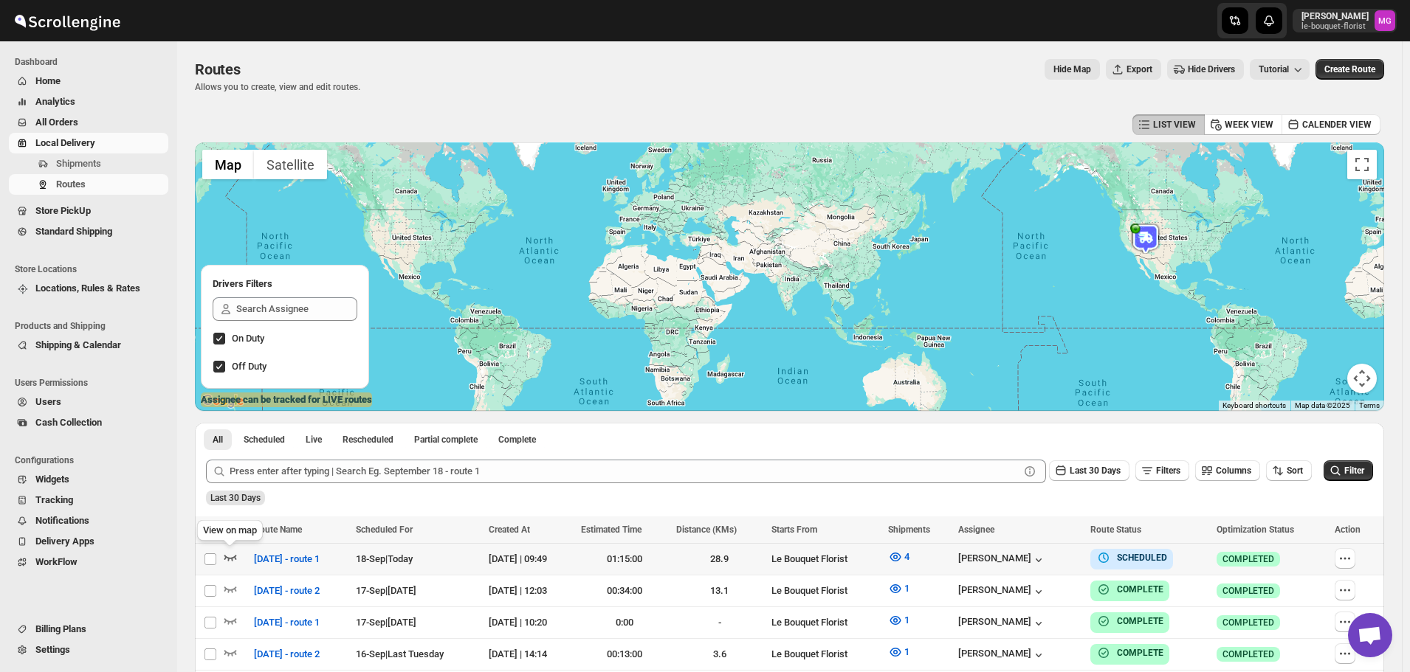
click at [228, 559] on icon "button" at bounding box center [230, 559] width 13 height 6
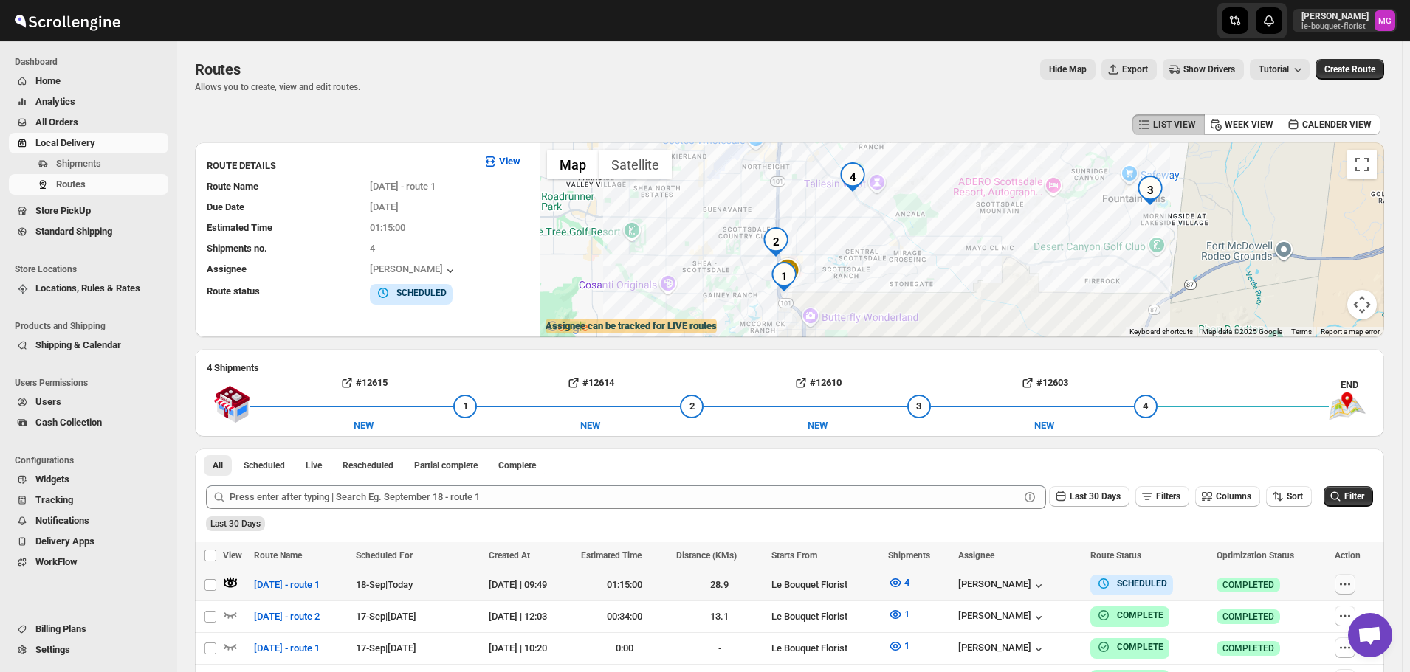
click at [1347, 580] on icon "button" at bounding box center [1344, 584] width 15 height 15
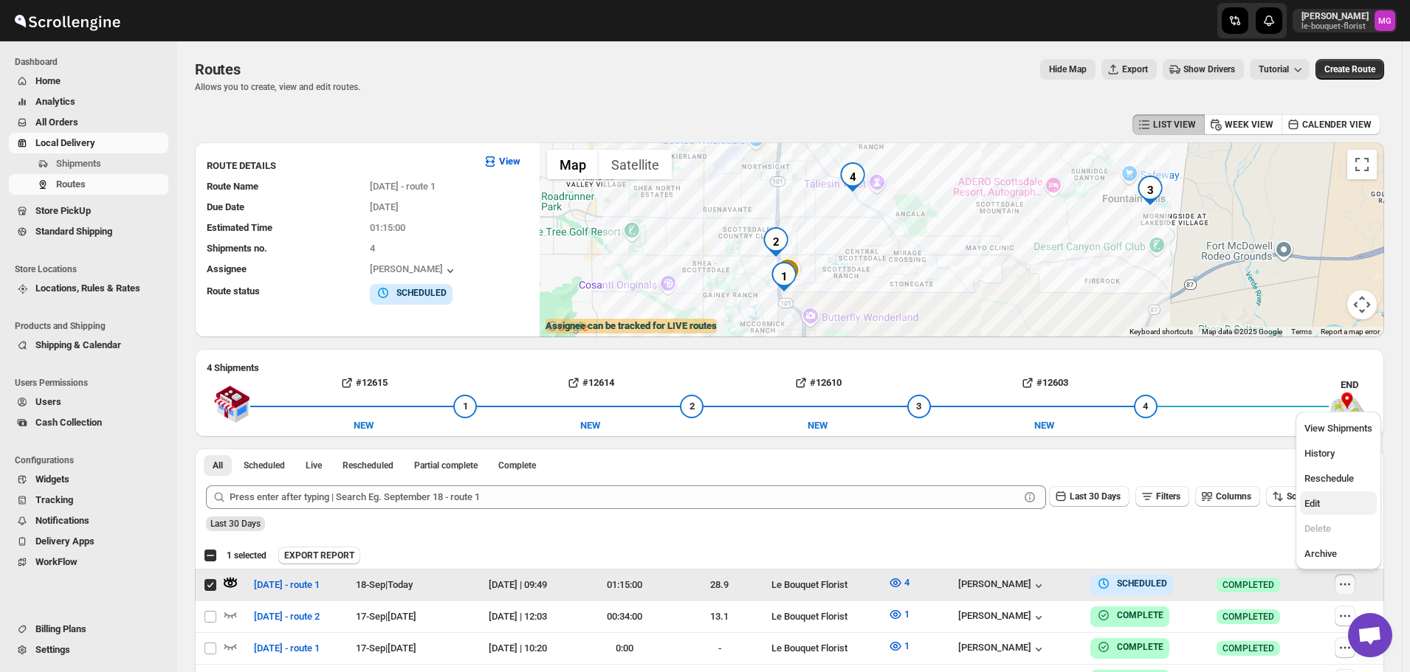
click at [1319, 501] on span "Edit" at bounding box center [1311, 503] width 15 height 11
checkbox input "false"
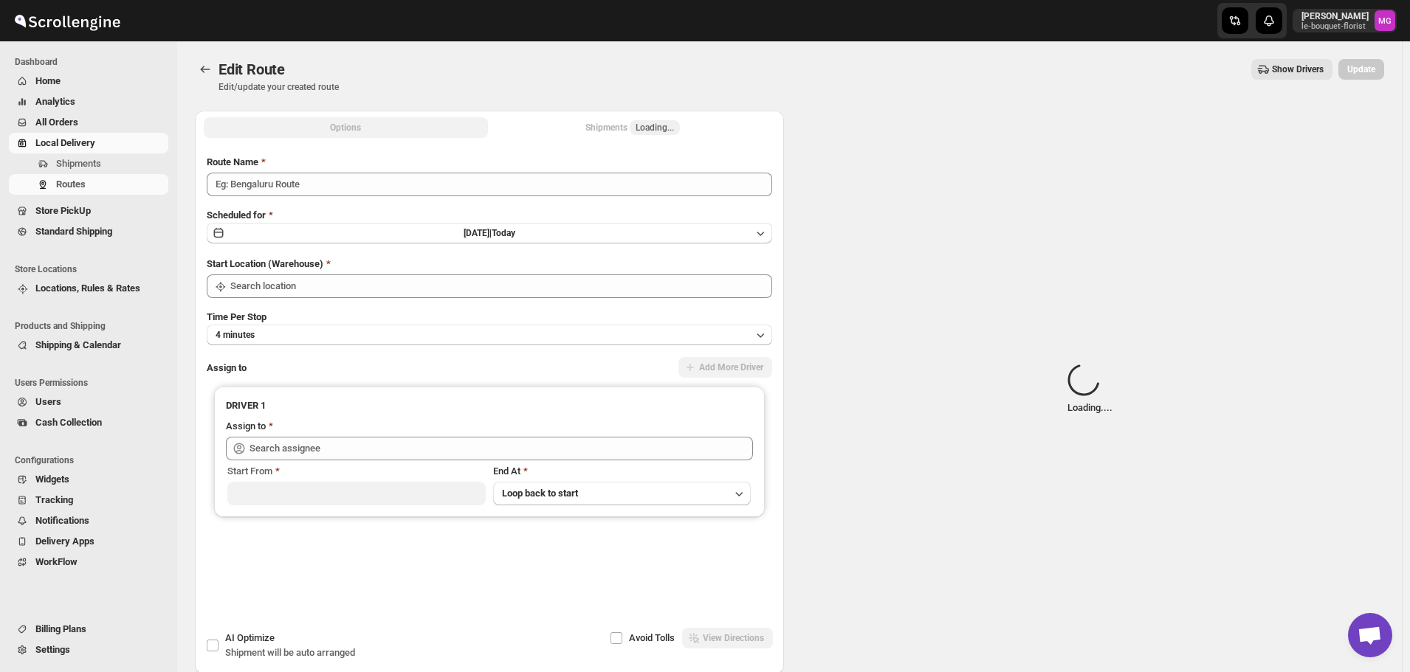
type input "[DATE] - route 1"
type input "Le Bouquet Florist"
type input "Olivia Trott (oetrott@gmail.com)"
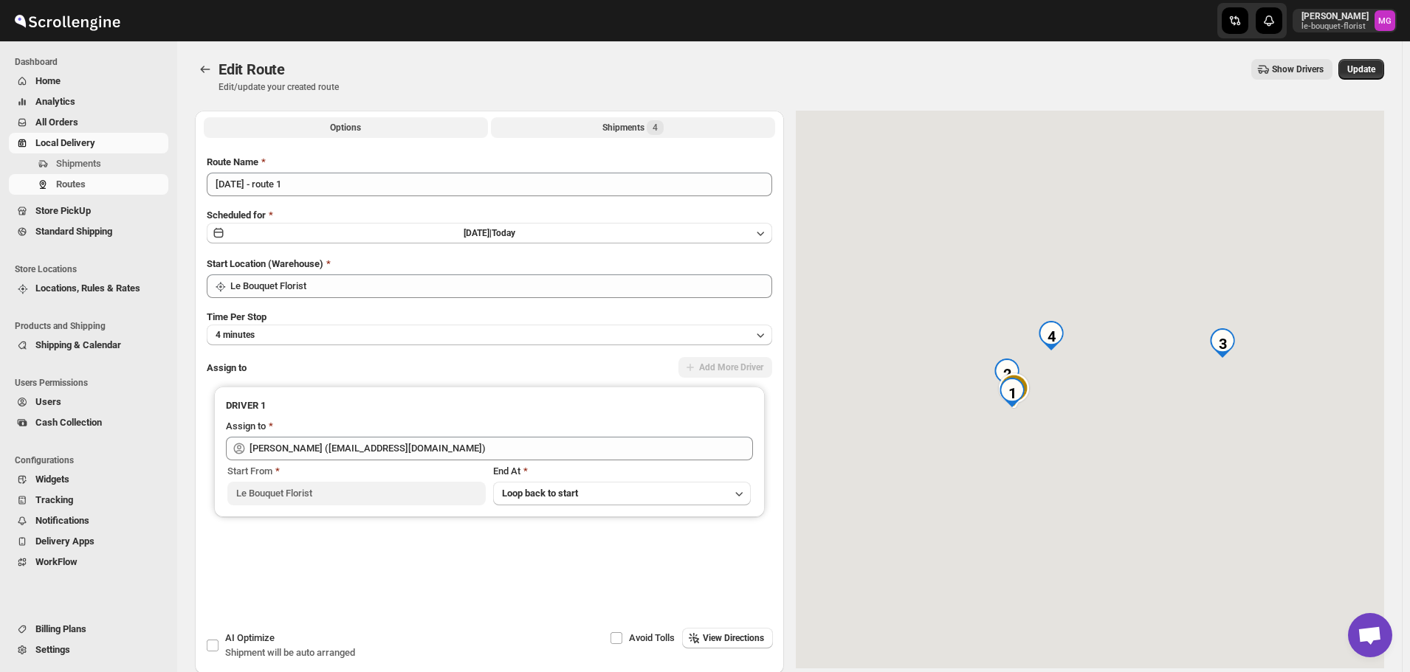
click at [585, 124] on button "Shipments 4" at bounding box center [633, 127] width 284 height 21
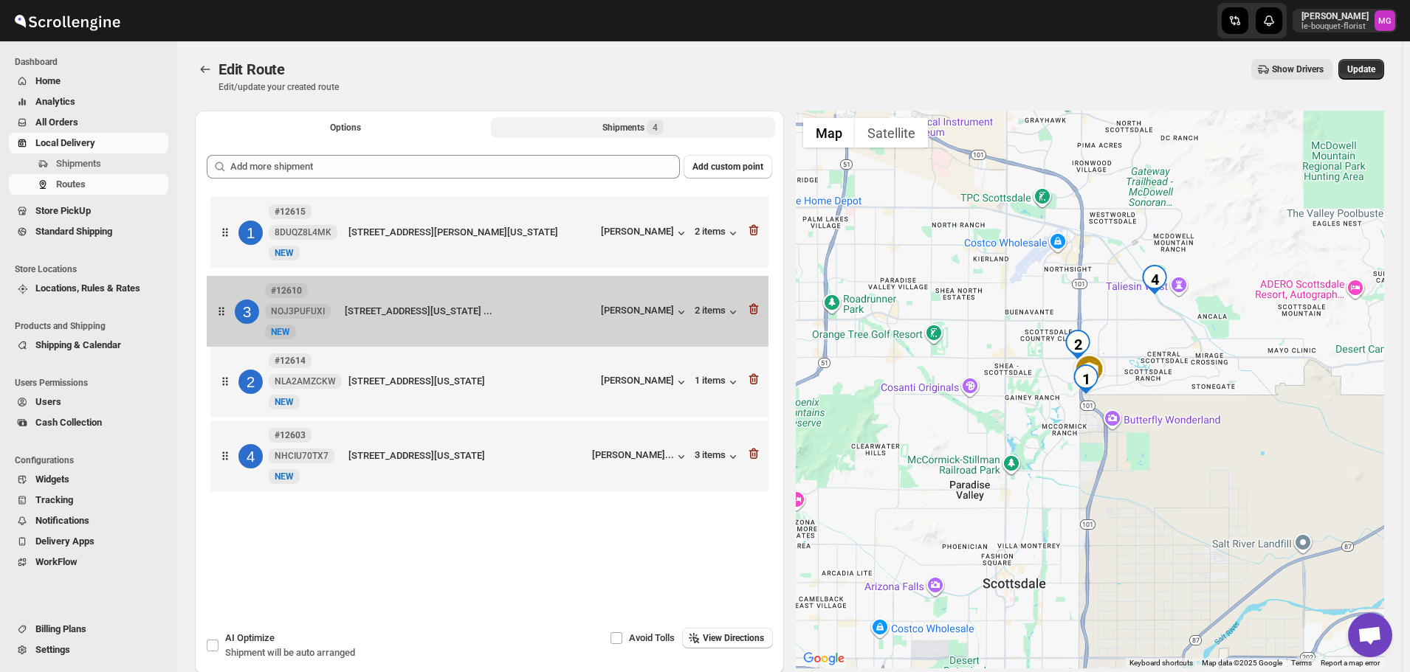
drag, startPoint x: 223, startPoint y: 385, endPoint x: 218, endPoint y: 302, distance: 83.6
click at [218, 302] on div "1 #12615 8DUQZ8L4MK New NEW 8989 East Vía Linda 211 2nd floor, Scottsdale, Ariz…" at bounding box center [489, 346] width 565 height 306
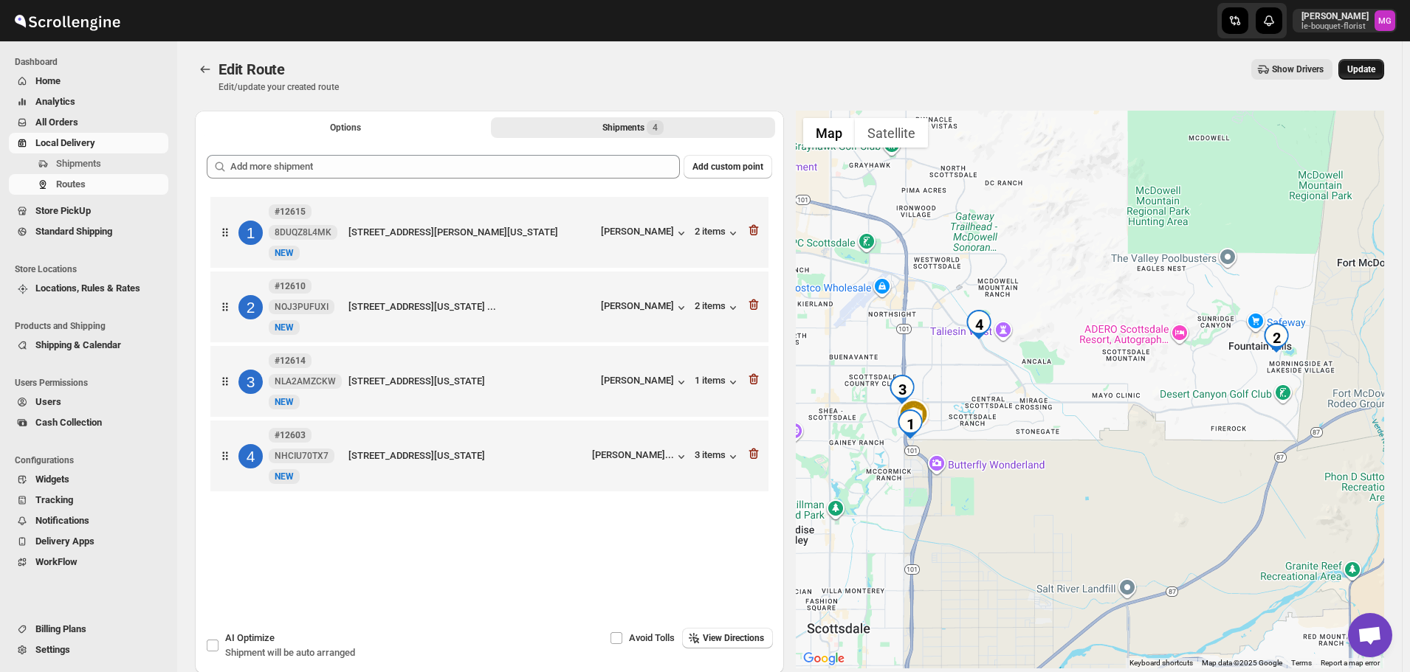
click at [1369, 75] on span "Update" at bounding box center [1361, 69] width 28 height 12
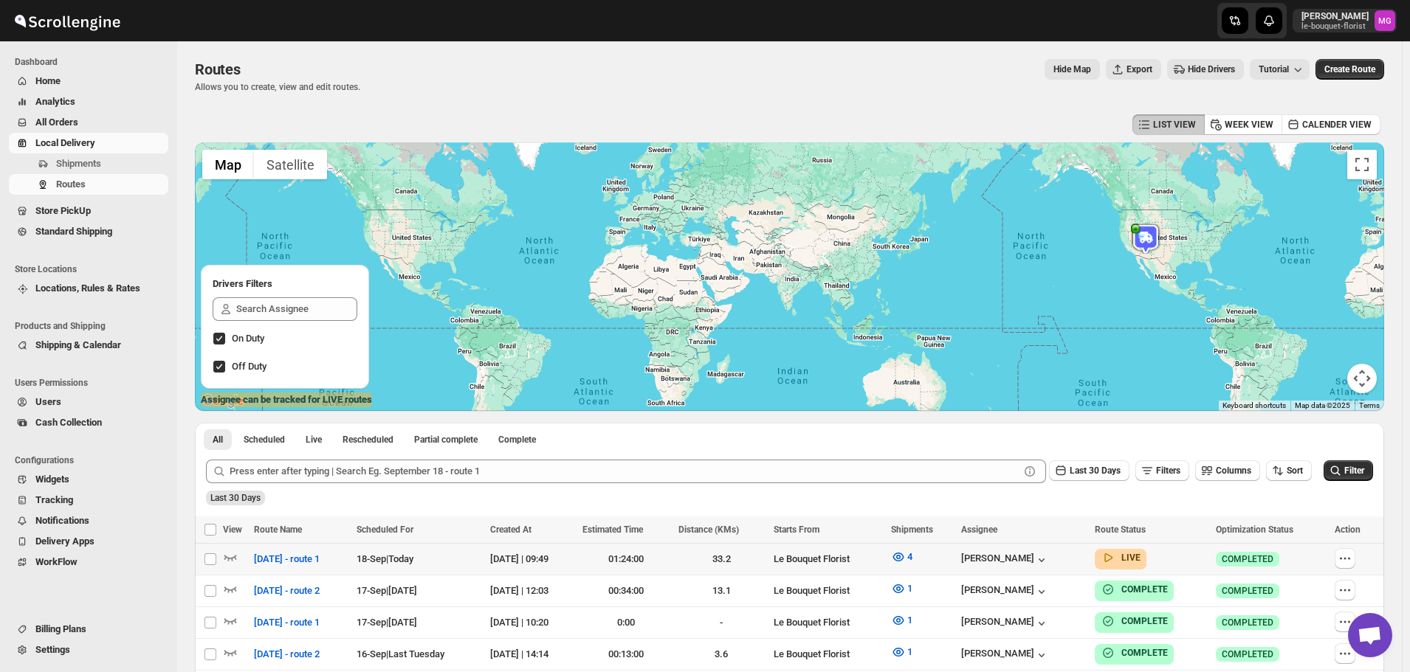
click at [244, 551] on div at bounding box center [236, 559] width 27 height 19
click at [234, 557] on icon "button" at bounding box center [230, 559] width 13 height 6
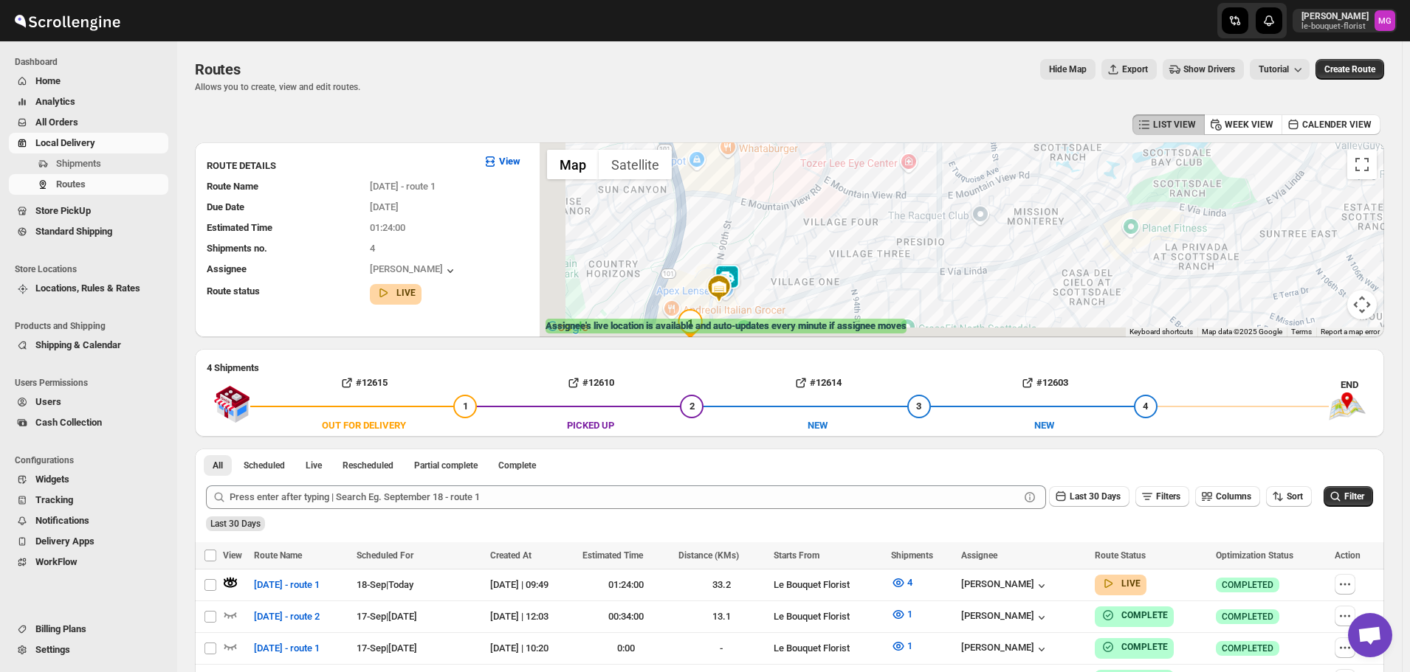
drag, startPoint x: 819, startPoint y: 253, endPoint x: 853, endPoint y: 225, distance: 44.0
click at [853, 225] on div at bounding box center [962, 239] width 844 height 195
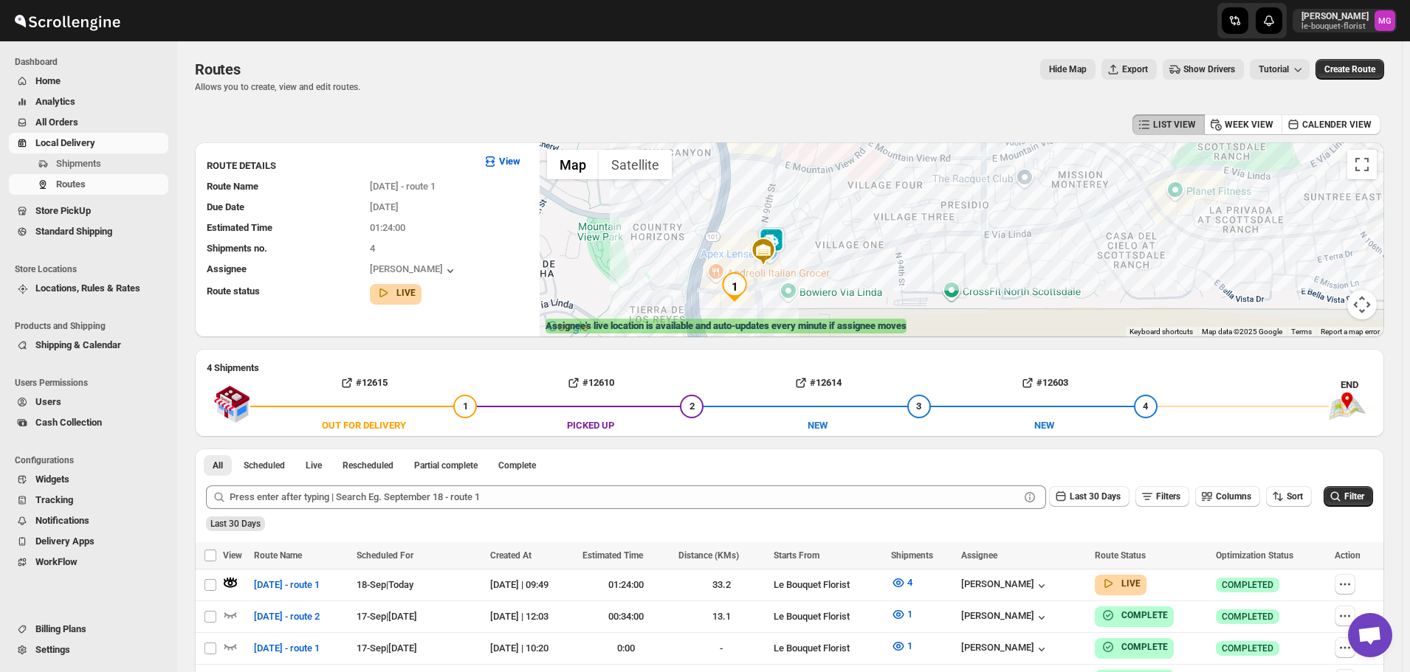
click at [786, 239] on img at bounding box center [772, 242] width 30 height 30
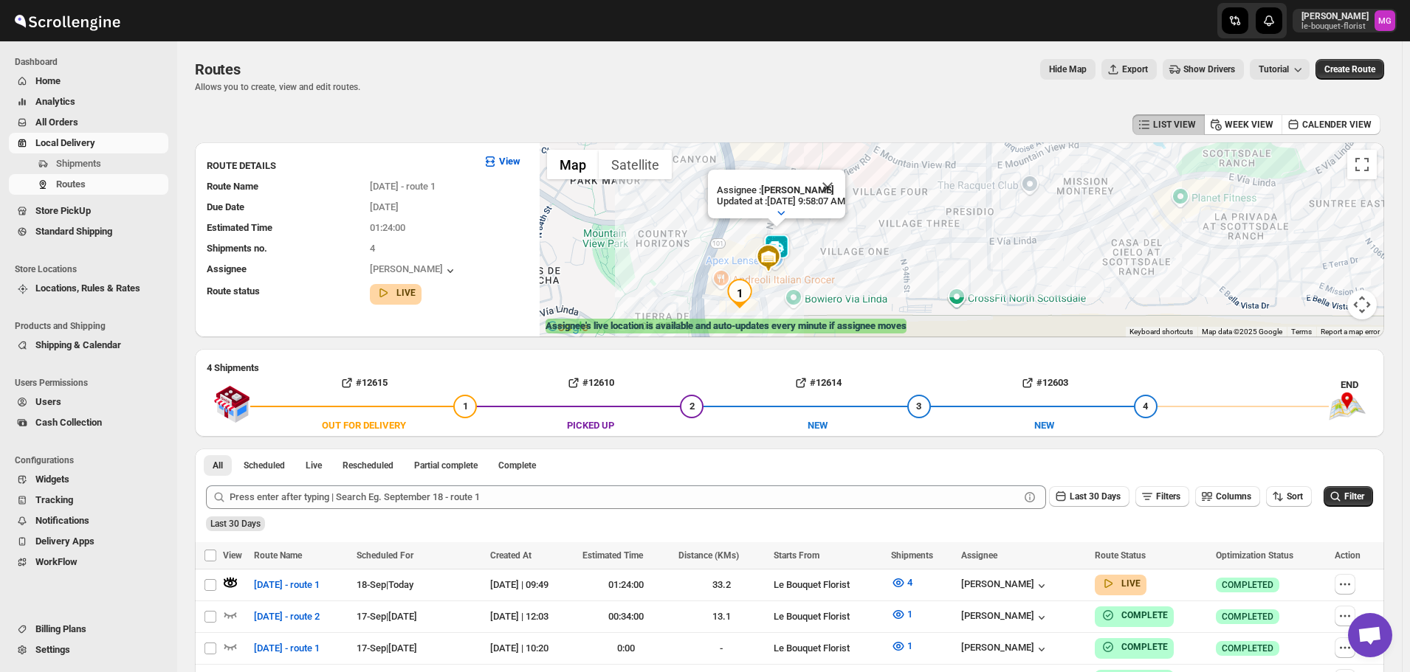
drag, startPoint x: 930, startPoint y: 258, endPoint x: 933, endPoint y: 245, distance: 13.6
click at [933, 245] on div "Assignee : Olivia Trott Updated at : 9/18/2025, 9:58:07 AM Duty mode Enabled Ba…" at bounding box center [962, 239] width 844 height 195
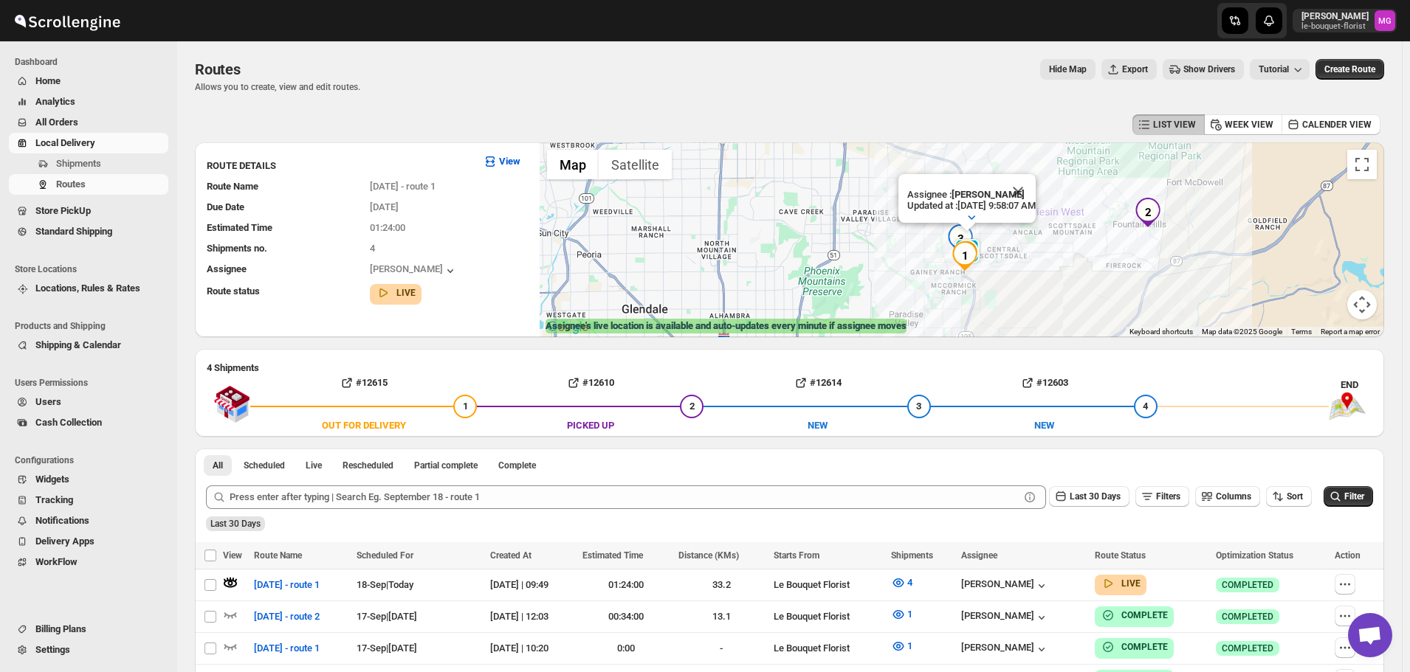
click at [1134, 269] on div "Assignee : Olivia Trott Updated at : 9/18/2025, 9:58:07 AM Duty mode Enabled Ba…" at bounding box center [962, 239] width 844 height 195
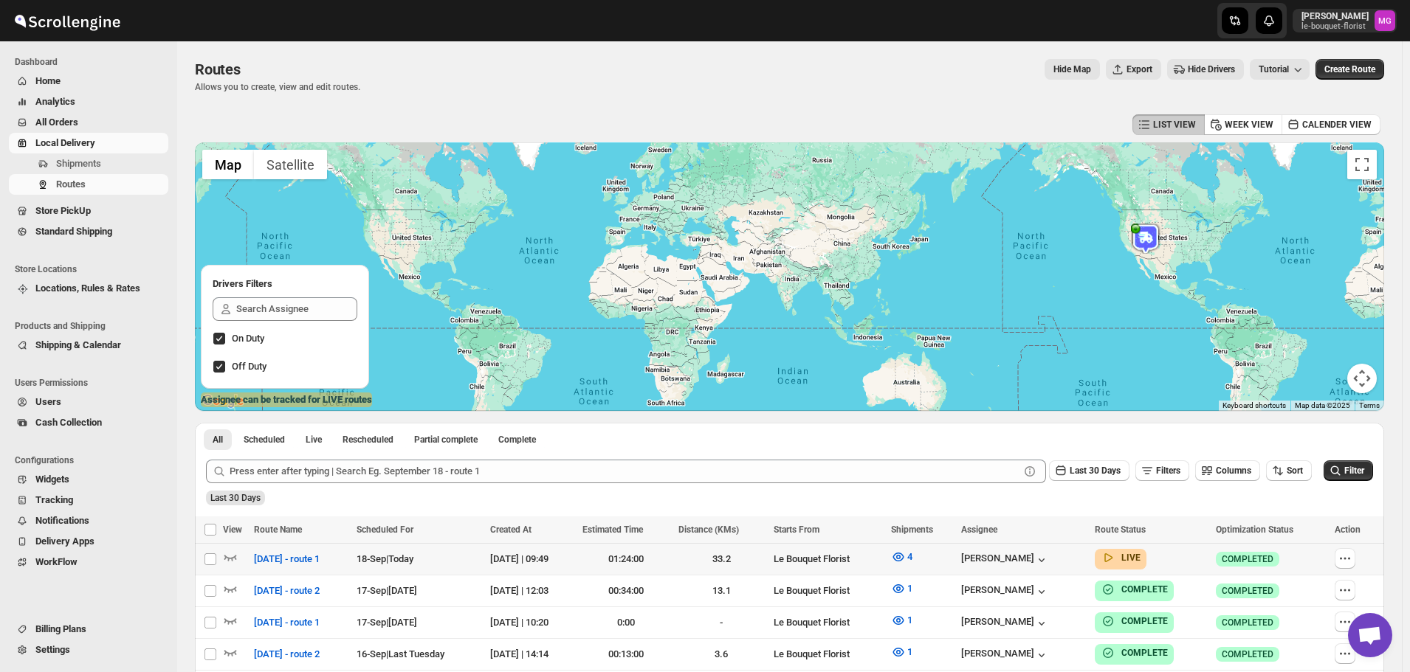
click at [238, 565] on div at bounding box center [236, 559] width 27 height 19
click at [234, 564] on icon "button" at bounding box center [230, 557] width 15 height 15
